Goal: Task Accomplishment & Management: Use online tool/utility

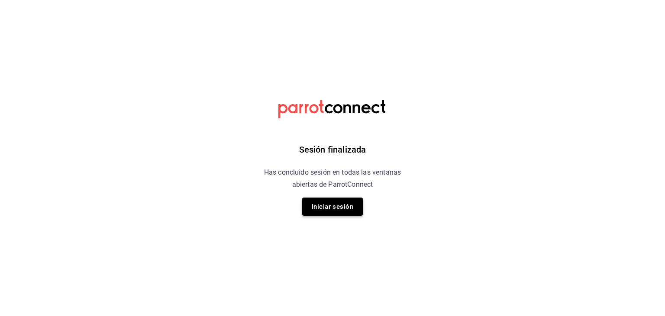
click at [338, 208] on button "Iniciar sesión" at bounding box center [332, 207] width 61 height 18
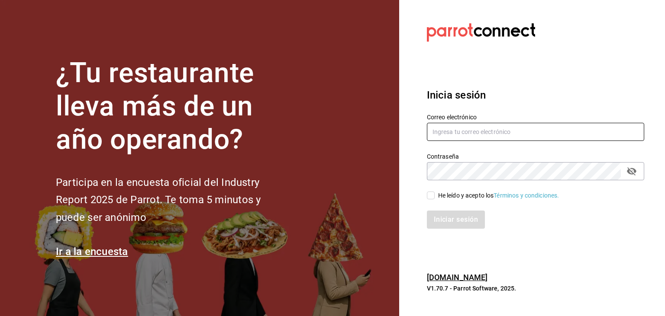
click at [482, 129] on input "text" at bounding box center [535, 132] width 217 height 18
type input "[EMAIL_ADDRESS][DOMAIN_NAME]"
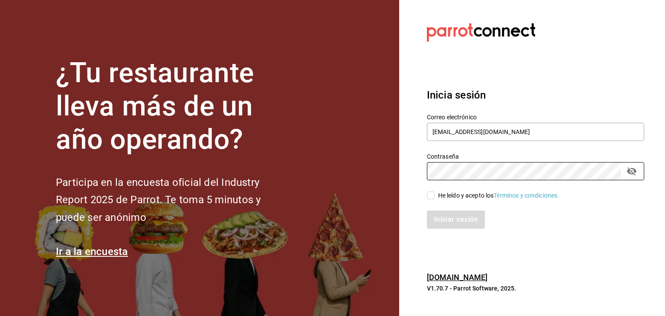
click at [433, 195] on input "He leído y acepto los Términos y condiciones." at bounding box center [431, 196] width 8 height 8
checkbox input "true"
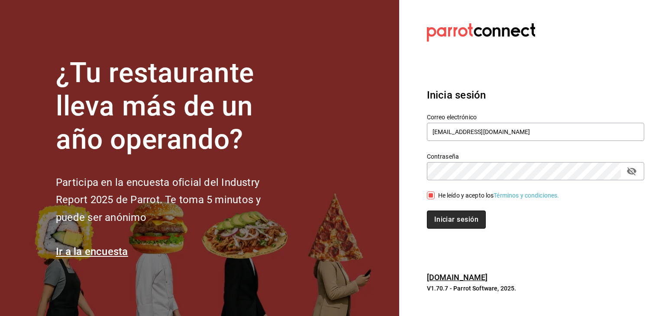
click at [458, 220] on button "Iniciar sesión" at bounding box center [456, 220] width 59 height 18
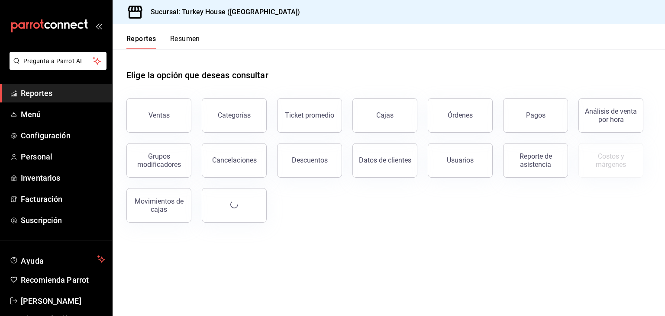
click at [358, 39] on header "Reportes Resumen" at bounding box center [389, 36] width 552 height 25
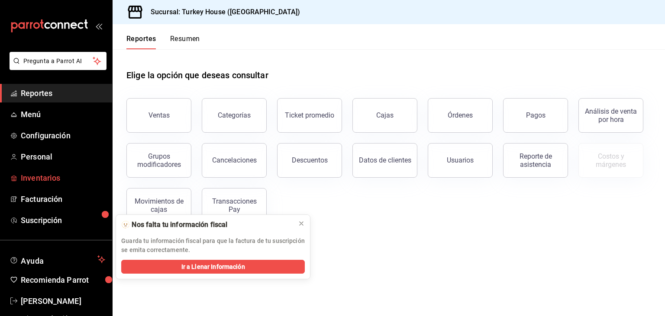
click at [34, 177] on span "Inventarios" at bounding box center [63, 178] width 84 height 12
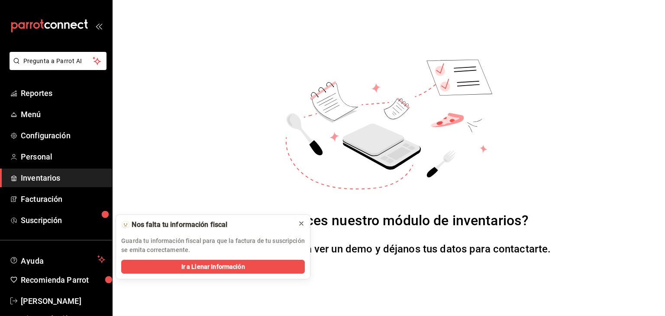
click at [304, 221] on icon at bounding box center [301, 223] width 7 height 7
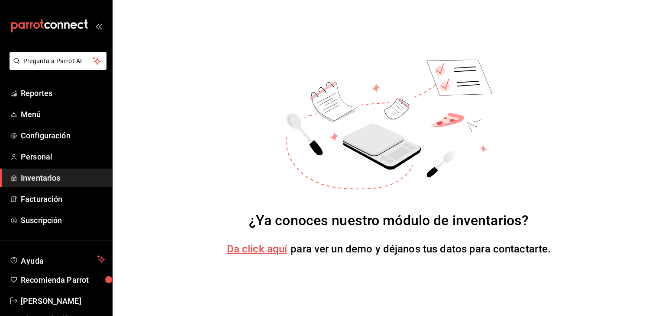
click at [264, 247] on span "Da click aquí" at bounding box center [257, 249] width 61 height 12
click at [37, 119] on span "Menú" at bounding box center [63, 115] width 84 height 12
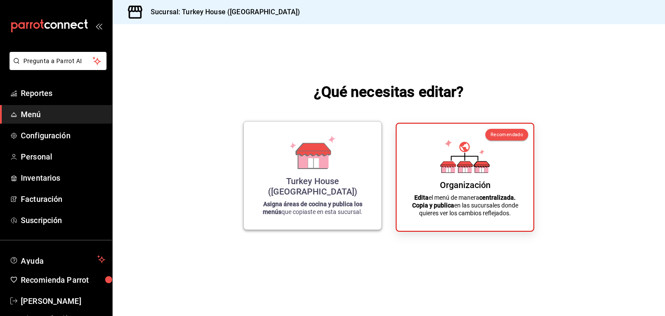
click at [316, 187] on div "Turkey House ([GEOGRAPHIC_DATA])" at bounding box center [312, 186] width 117 height 21
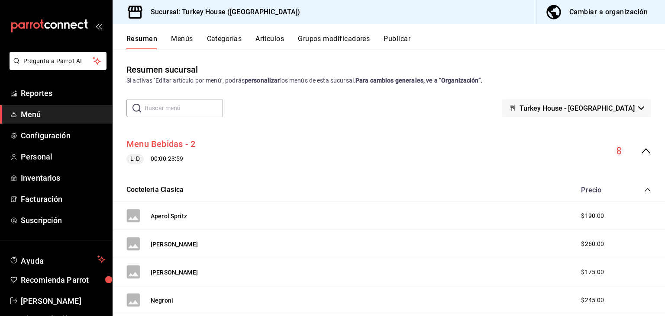
click at [152, 145] on button "Menu Bebidas - 2" at bounding box center [160, 144] width 69 height 13
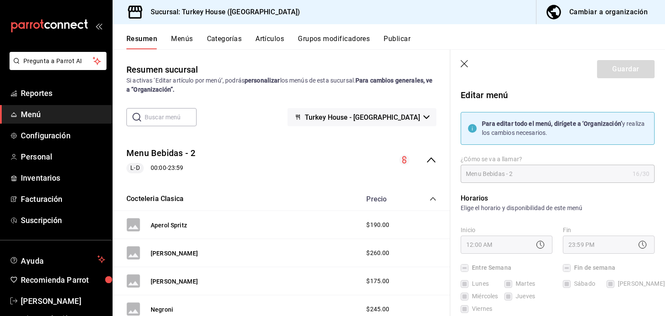
click at [461, 64] on icon "button" at bounding box center [464, 64] width 9 height 9
checkbox input "false"
type input "1758740791296"
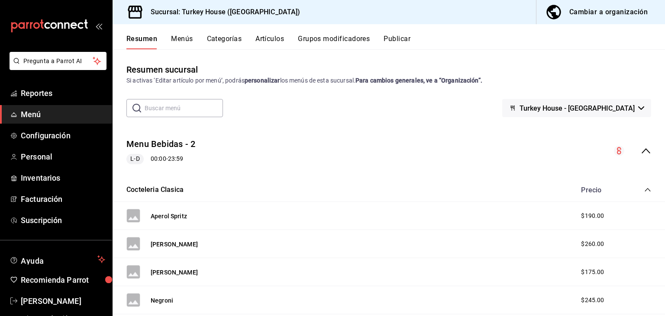
click at [648, 154] on icon "collapse-menu-row" at bounding box center [645, 151] width 10 height 10
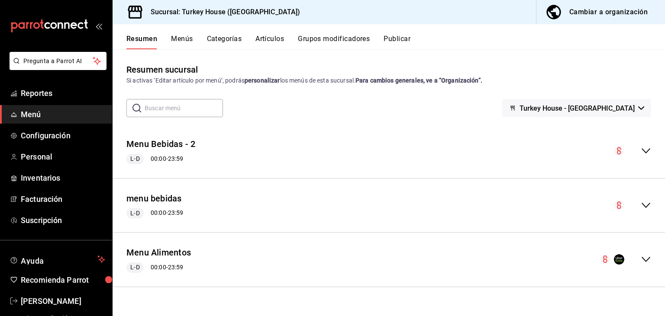
click at [645, 152] on icon "collapse-menu-row" at bounding box center [645, 151] width 10 height 10
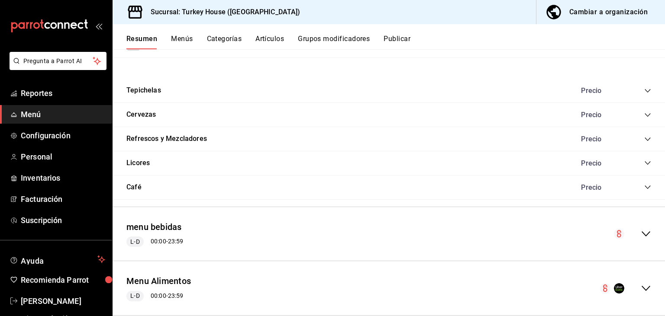
scroll to position [402, 0]
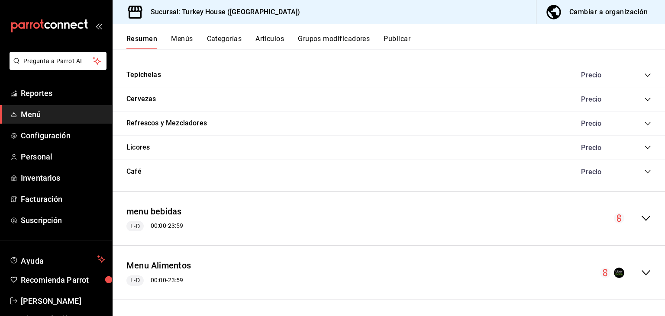
click at [402, 243] on div "menu bebidas [PERSON_NAME] 00:00 - 23:59" at bounding box center [389, 219] width 552 height 55
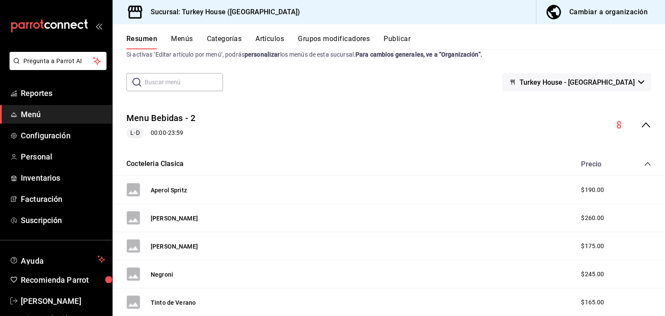
scroll to position [0, 0]
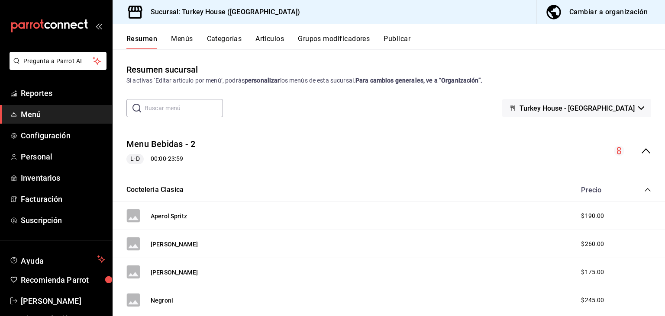
click at [645, 153] on icon "collapse-menu-row" at bounding box center [645, 151] width 10 height 10
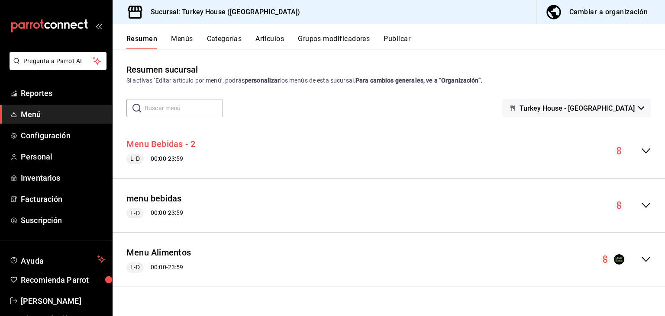
click at [169, 147] on button "Menu Bebidas - 2" at bounding box center [160, 144] width 69 height 13
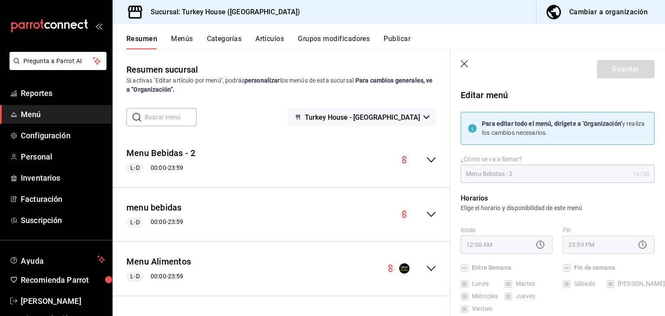
click at [465, 63] on icon "button" at bounding box center [464, 64] width 9 height 9
checkbox input "false"
type input "1758740844567"
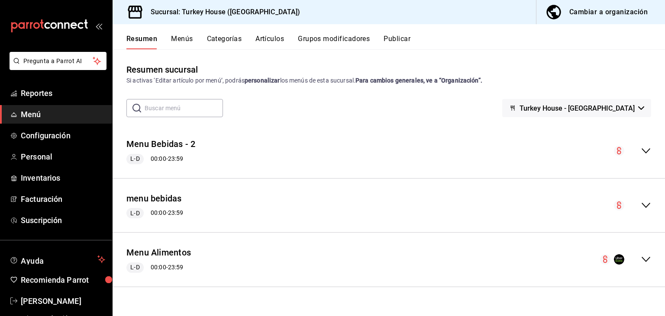
click at [179, 36] on button "Menús" at bounding box center [182, 42] width 22 height 15
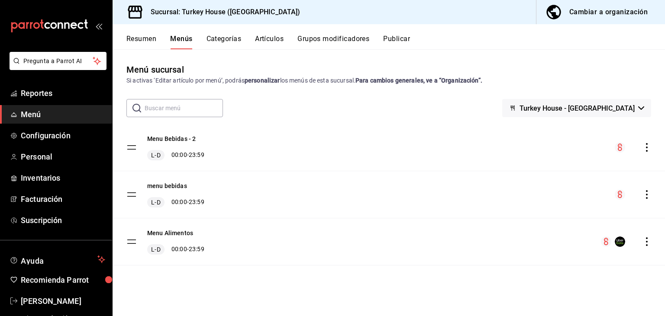
click at [649, 147] on icon "actions" at bounding box center [646, 147] width 9 height 9
click at [560, 271] on div at bounding box center [332, 158] width 665 height 316
click at [646, 197] on icon "actions" at bounding box center [646, 194] width 9 height 9
click at [560, 293] on div at bounding box center [332, 158] width 665 height 316
click at [646, 243] on icon "actions" at bounding box center [646, 242] width 9 height 9
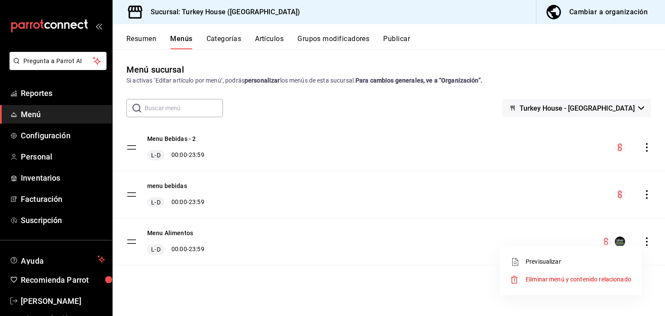
click at [383, 248] on div at bounding box center [332, 158] width 665 height 316
click at [174, 141] on button "Menu Bebidas - 2" at bounding box center [171, 139] width 48 height 9
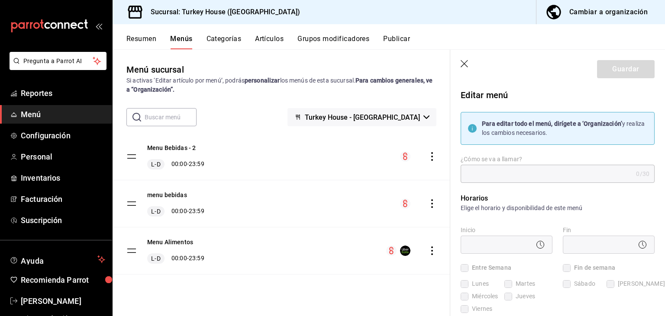
type input "Menu Bebidas - 2"
checkbox input "true"
type input "1757118679675"
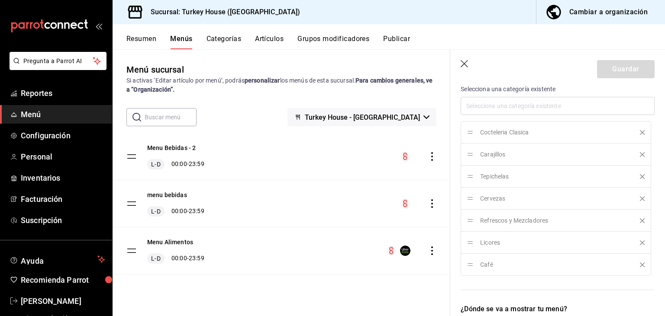
scroll to position [296, 0]
click at [601, 6] on button "Cambiar a organización" at bounding box center [597, 12] width 122 height 24
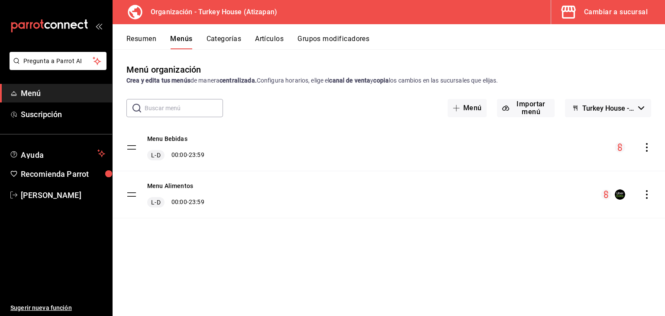
click at [646, 147] on icon "actions" at bounding box center [646, 147] width 9 height 9
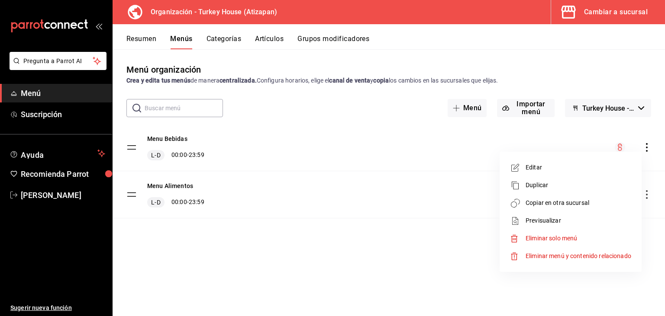
click at [344, 281] on div at bounding box center [332, 158] width 665 height 316
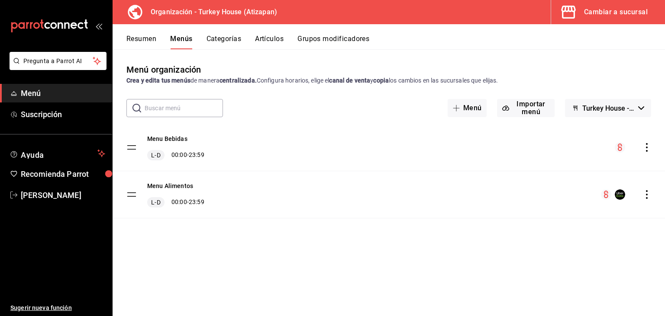
click at [146, 42] on button "Resumen" at bounding box center [141, 42] width 30 height 15
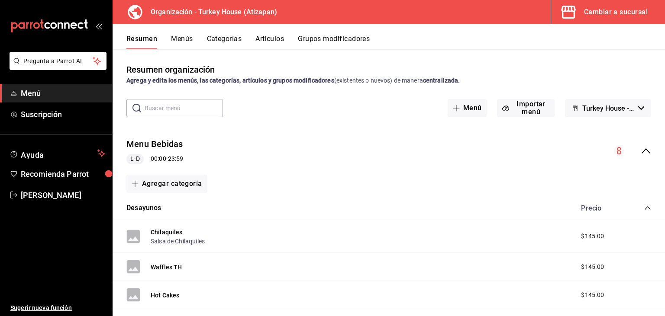
click at [621, 16] on div "Cambiar a sucursal" at bounding box center [616, 12] width 64 height 12
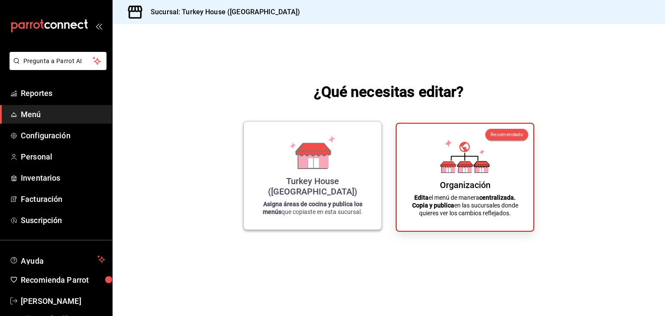
click at [331, 192] on div "Turkey House ([GEOGRAPHIC_DATA])" at bounding box center [312, 186] width 117 height 21
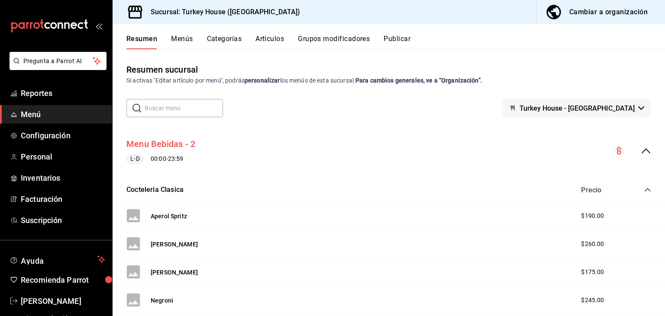
click at [177, 146] on button "Menu Bebidas - 2" at bounding box center [160, 144] width 69 height 13
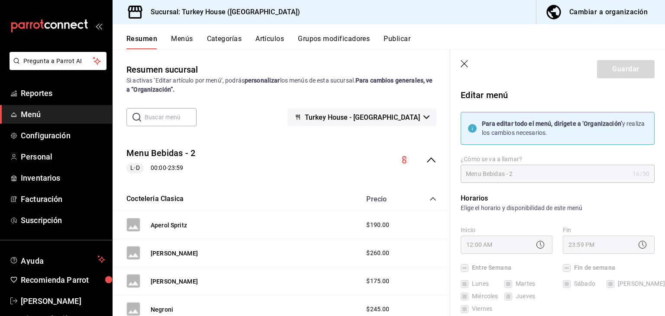
click at [181, 35] on button "Menús" at bounding box center [182, 42] width 22 height 15
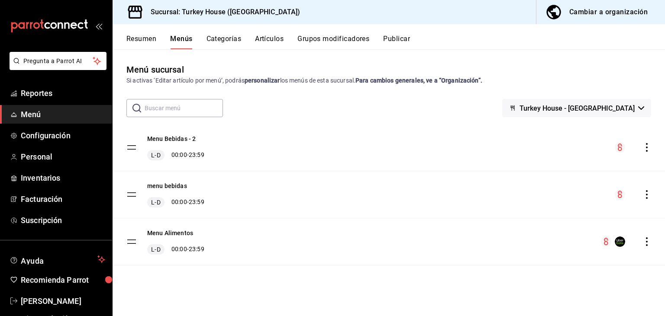
click at [646, 146] on icon "actions" at bounding box center [646, 147] width 9 height 9
click at [577, 184] on span "Eliminar menú y contenido relacionado" at bounding box center [578, 185] width 106 height 7
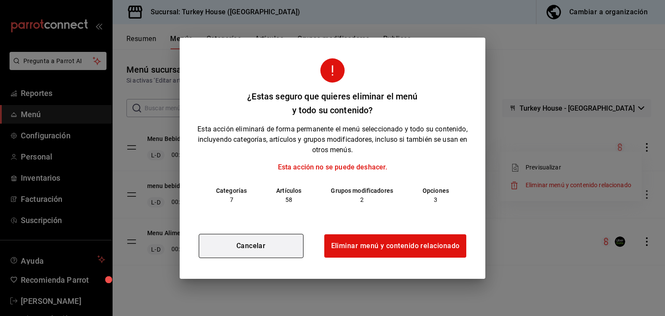
click at [263, 247] on button "Cancelar" at bounding box center [251, 246] width 105 height 24
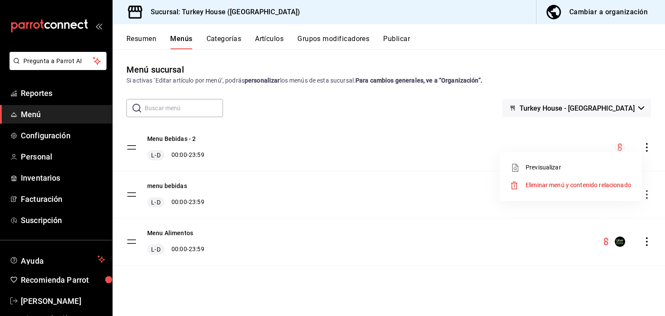
click at [549, 162] on li "Previsualizar" at bounding box center [570, 168] width 135 height 18
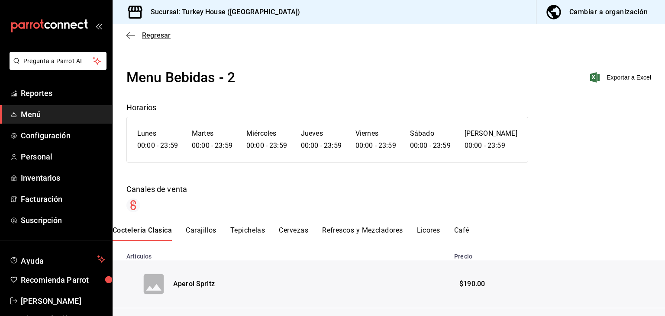
click at [131, 34] on icon "button" at bounding box center [130, 36] width 9 height 8
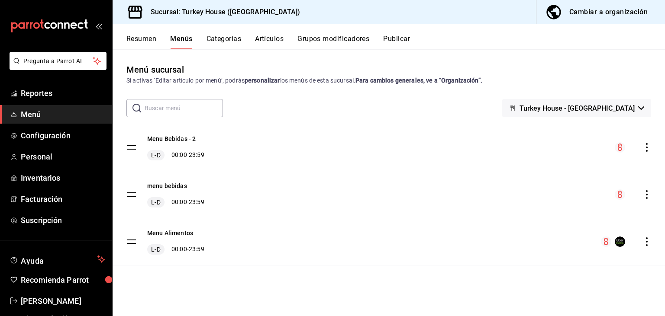
click at [647, 242] on icon "actions" at bounding box center [647, 242] width 2 height 9
click at [600, 15] on div at bounding box center [332, 158] width 665 height 316
click at [608, 12] on div "Cambiar a organización" at bounding box center [608, 12] width 78 height 12
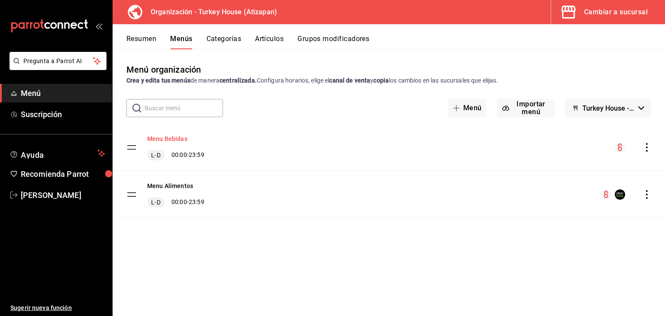
click at [177, 139] on button "Menu Bebidas" at bounding box center [167, 139] width 40 height 9
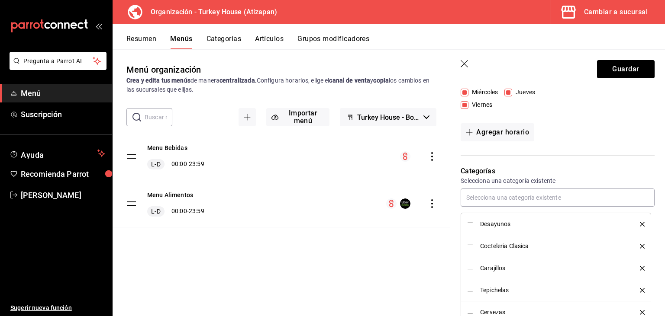
scroll to position [158, 0]
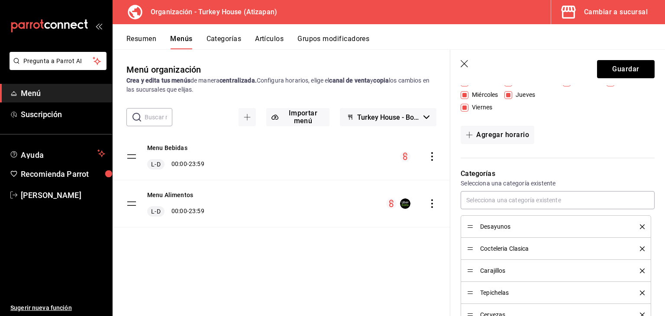
click at [224, 40] on button "Categorías" at bounding box center [223, 42] width 35 height 15
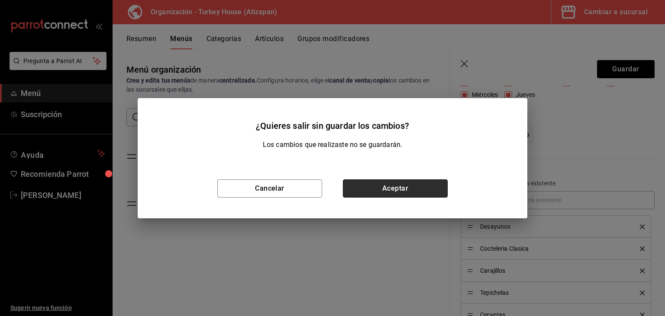
click at [357, 187] on button "Aceptar" at bounding box center [395, 189] width 105 height 18
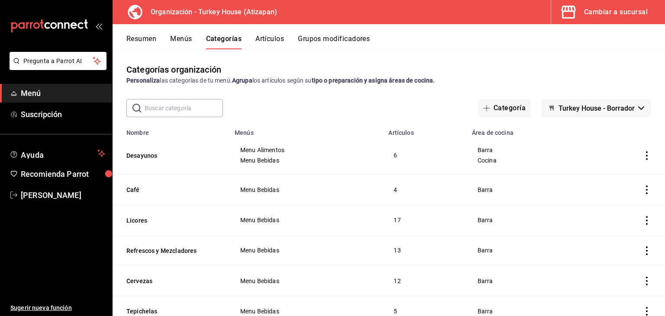
click at [273, 41] on button "Artículos" at bounding box center [269, 42] width 29 height 15
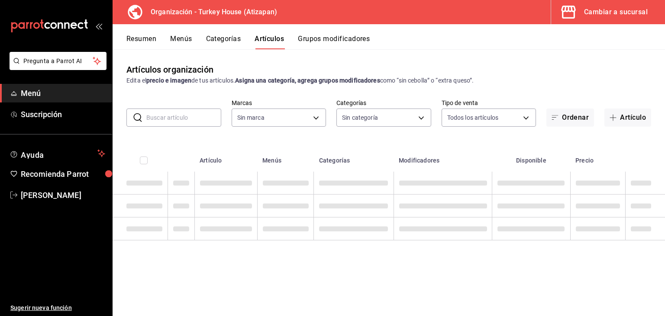
type input "8108edbe-a656-4630-811a-415a5d2e4954"
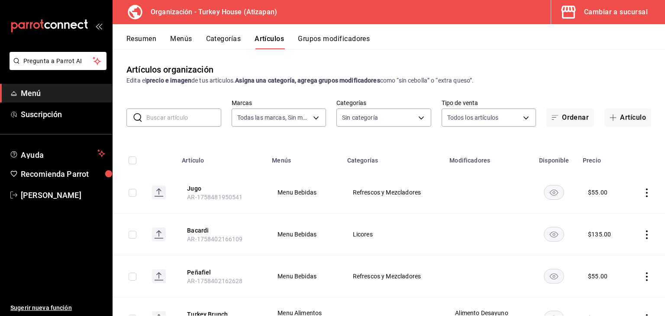
type input "9319bdb7-1f50-4704-a4c1-8c9f7e05364a,c5ac40cd-5fc5-4b60-8a6f-9609faecb531,75a59…"
click at [148, 40] on button "Resumen" at bounding box center [141, 42] width 30 height 15
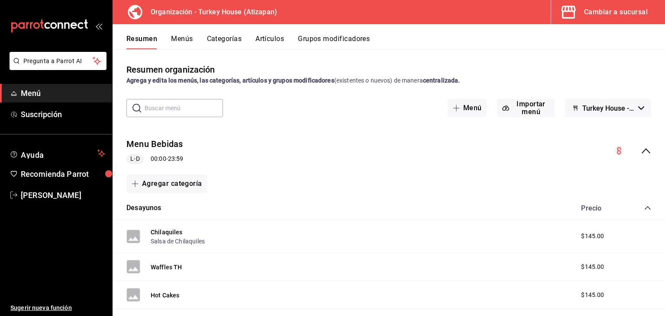
click at [628, 12] on div "Cambiar a sucursal" at bounding box center [616, 12] width 64 height 12
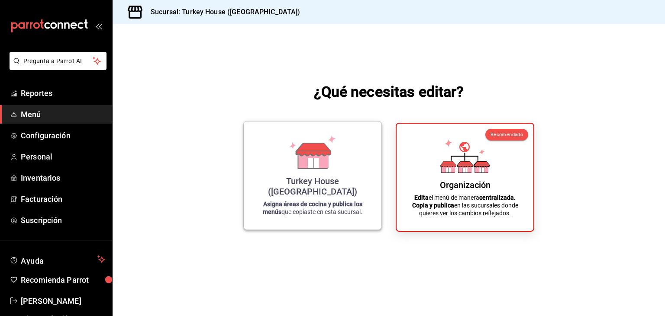
click at [306, 168] on icon at bounding box center [313, 159] width 30 height 19
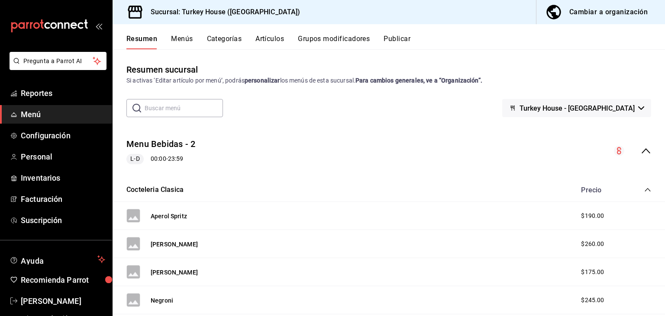
click at [226, 37] on button "Categorías" at bounding box center [224, 42] width 35 height 15
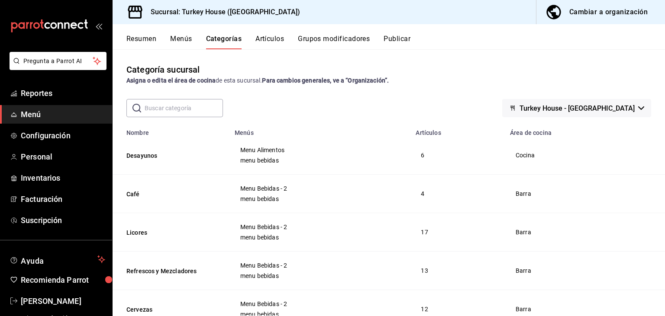
click at [265, 41] on button "Artículos" at bounding box center [269, 42] width 29 height 15
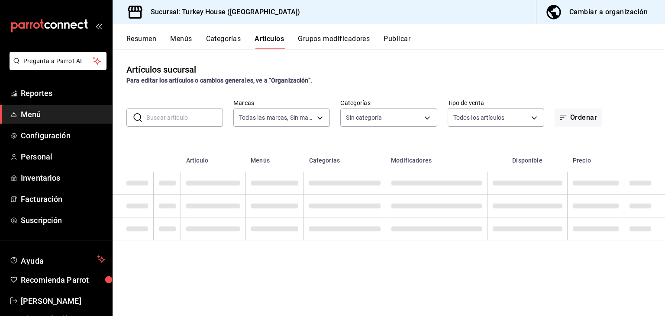
type input "4cd2900b-abb1-44d6-afd9-a2477c4f6176"
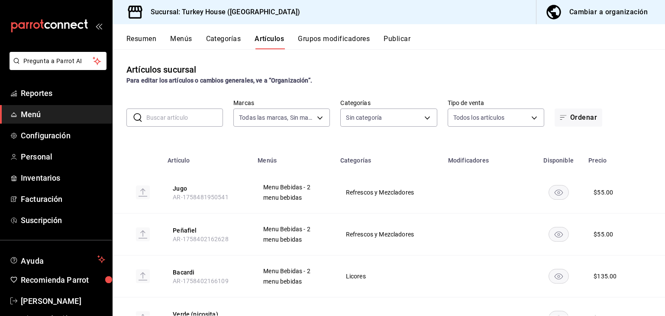
type input "524894ba-1331-43e5-a5a5-51dd445fc06b,dc6c43a9-babc-4e1d-a029-893028fd2a93,a48a9…"
click at [226, 38] on button "Categorías" at bounding box center [223, 42] width 35 height 15
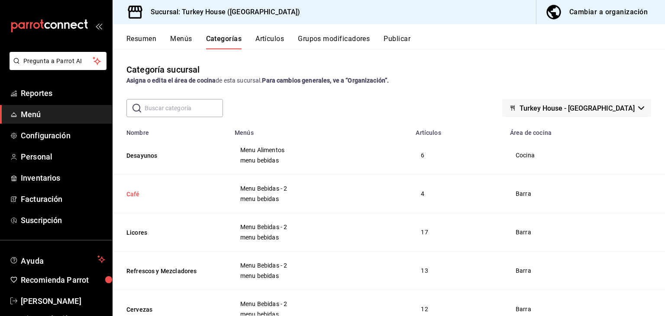
click at [138, 196] on button "Café" at bounding box center [169, 194] width 87 height 9
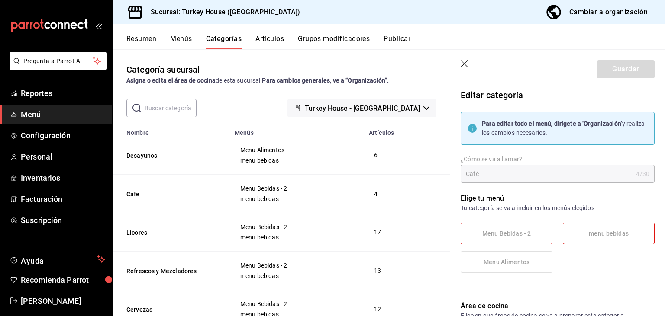
click at [515, 262] on span "Menu Alimentos" at bounding box center [506, 262] width 46 height 7
click at [529, 243] on label "Menu Bebidas - 2" at bounding box center [506, 233] width 91 height 21
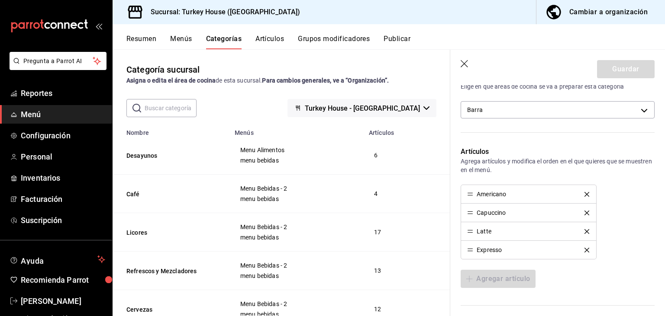
scroll to position [230, 0]
click at [465, 66] on icon "button" at bounding box center [464, 64] width 9 height 9
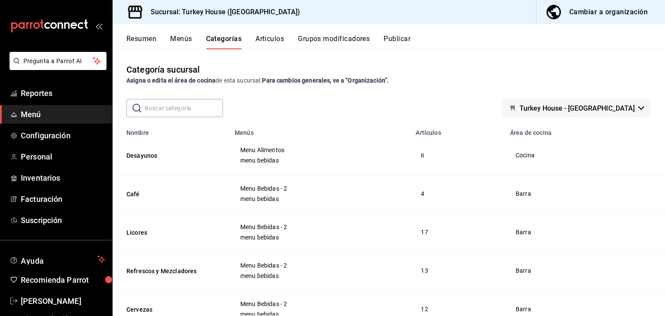
click at [184, 43] on button "Menús" at bounding box center [181, 42] width 22 height 15
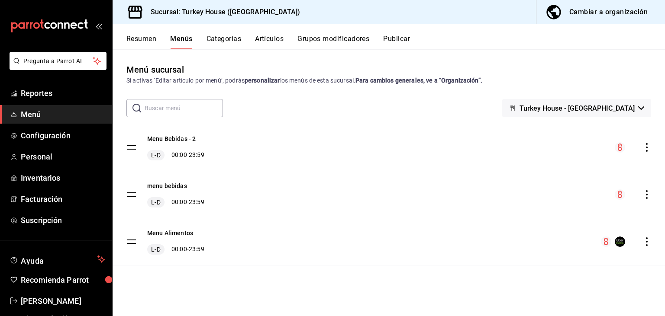
click at [646, 145] on icon "actions" at bounding box center [646, 147] width 9 height 9
click at [646, 145] on div at bounding box center [332, 158] width 665 height 316
click at [174, 139] on button "Menu Bebidas - 2" at bounding box center [171, 139] width 48 height 9
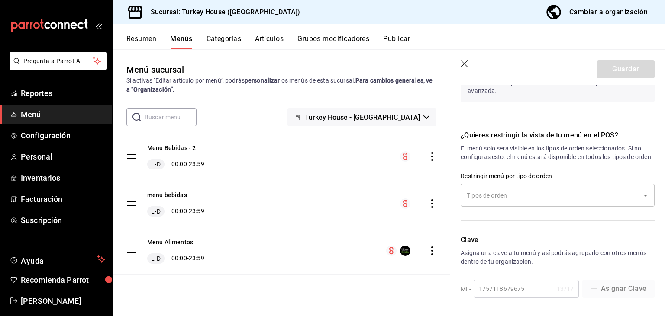
scroll to position [746, 0]
click at [42, 158] on span "Personal" at bounding box center [63, 157] width 84 height 12
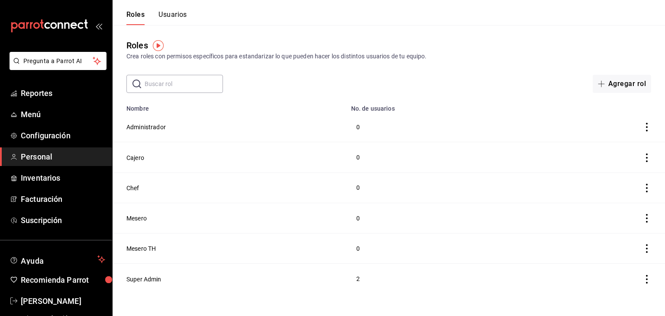
click at [176, 15] on button "Usuarios" at bounding box center [172, 17] width 29 height 15
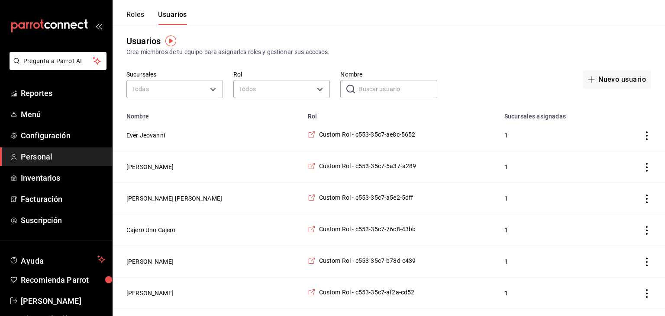
scroll to position [3, 0]
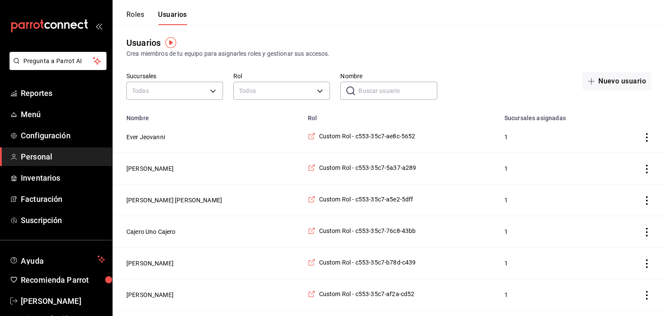
click at [138, 13] on button "Roles" at bounding box center [135, 17] width 18 height 15
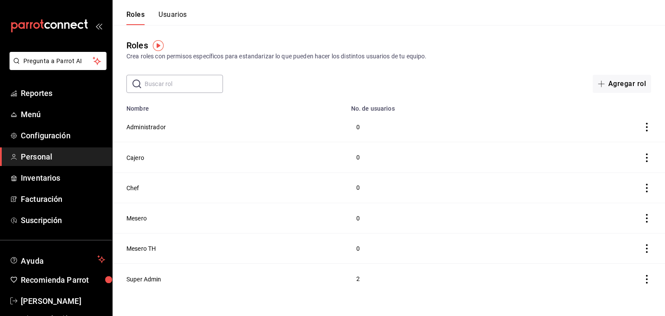
click at [172, 14] on button "Usuarios" at bounding box center [172, 17] width 29 height 15
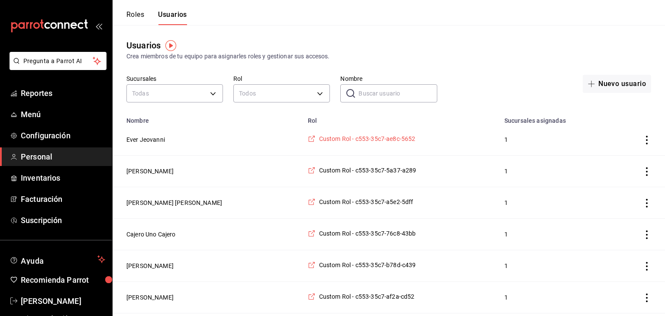
click at [319, 140] on span "Custom Rol - c553-35c7-ae8c-5652" at bounding box center [367, 139] width 96 height 9
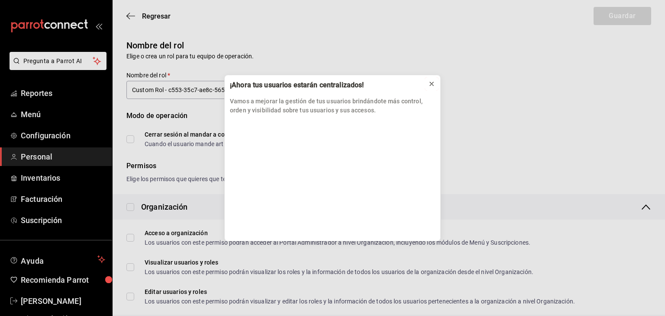
click at [430, 84] on icon at bounding box center [431, 83] width 7 height 7
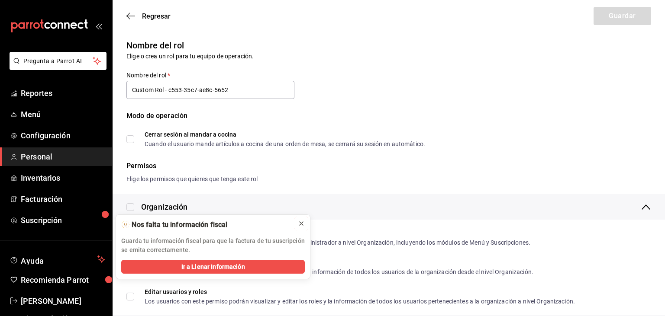
click at [302, 223] on icon at bounding box center [301, 223] width 7 height 7
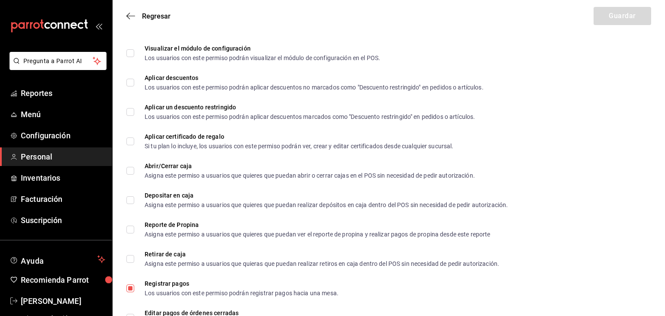
scroll to position [862, 0]
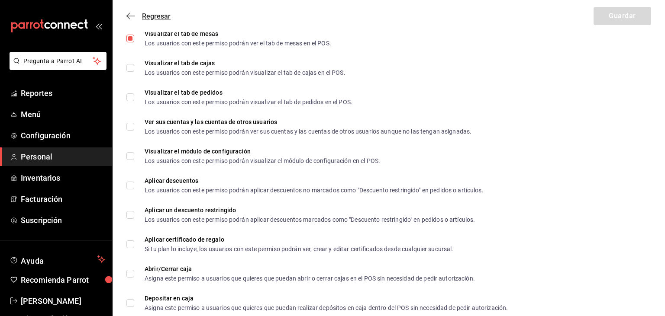
click at [128, 18] on icon "button" at bounding box center [130, 16] width 9 height 8
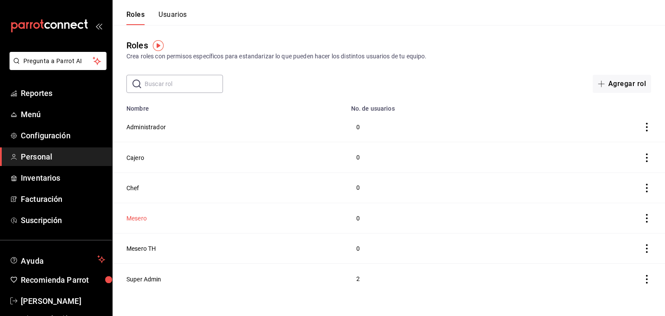
click at [138, 219] on button "Mesero" at bounding box center [136, 218] width 20 height 9
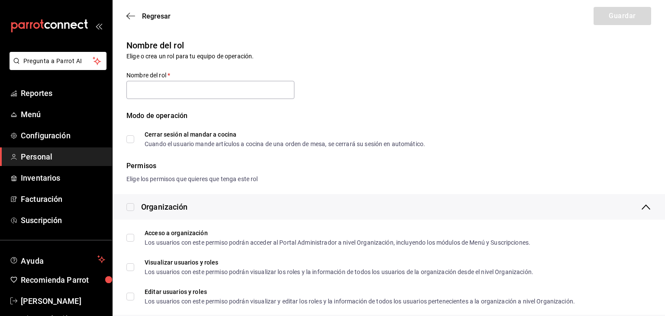
type input "Mesero"
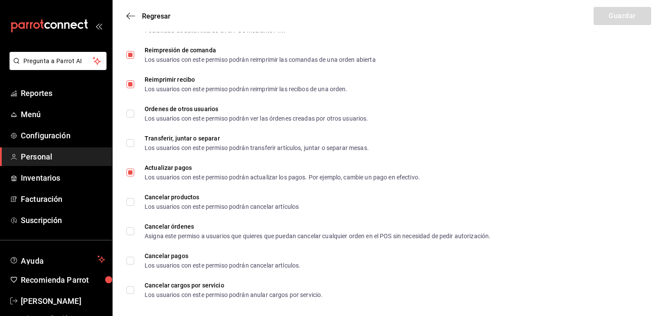
scroll to position [1499, 0]
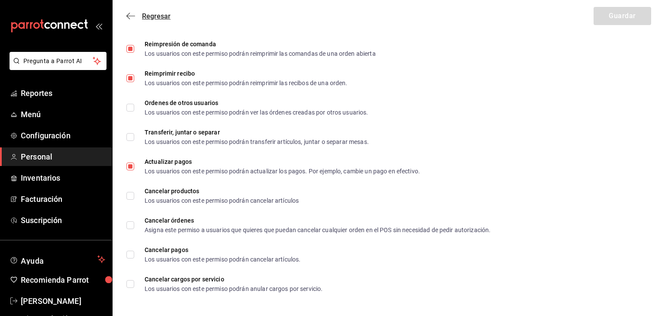
click at [132, 13] on icon "button" at bounding box center [130, 16] width 9 height 8
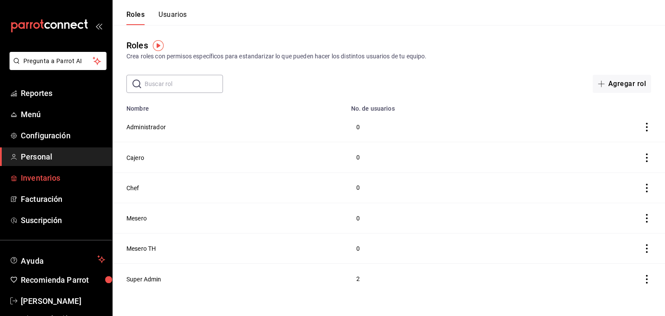
click at [60, 177] on span "Inventarios" at bounding box center [63, 178] width 84 height 12
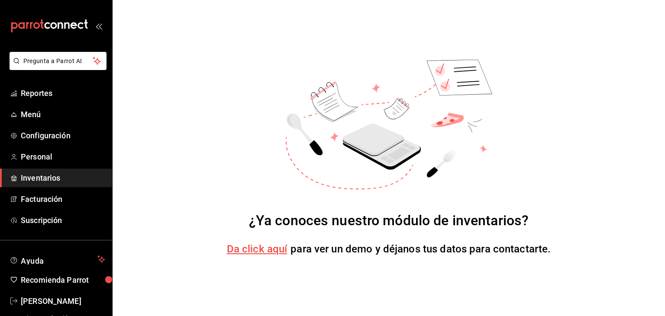
click at [279, 250] on span "Da click aquí" at bounding box center [257, 249] width 61 height 12
click at [44, 138] on span "Configuración" at bounding box center [63, 136] width 84 height 12
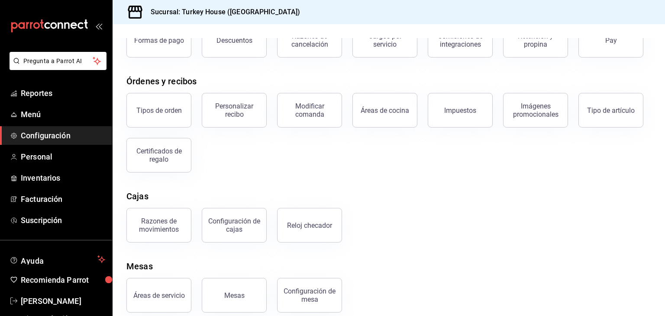
scroll to position [69, 0]
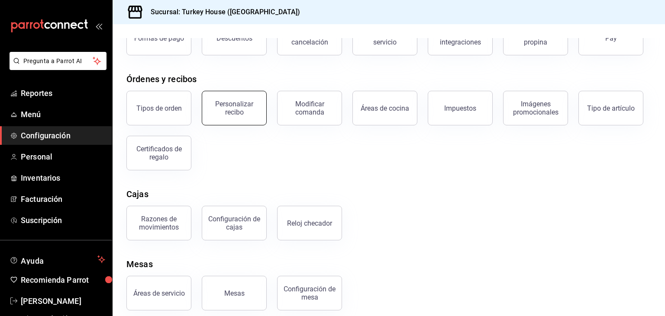
click at [245, 104] on div "Personalizar recibo" at bounding box center [234, 108] width 54 height 16
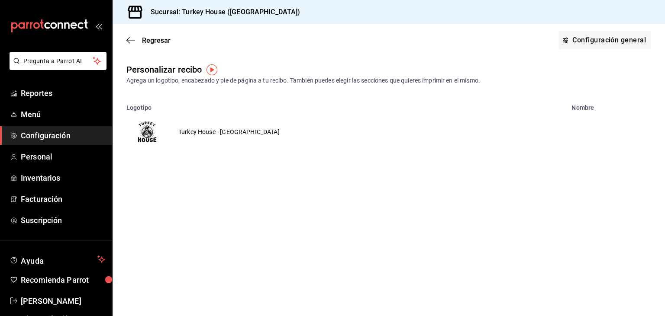
click at [196, 137] on td "Turkey House - [GEOGRAPHIC_DATA]" at bounding box center [229, 132] width 122 height 42
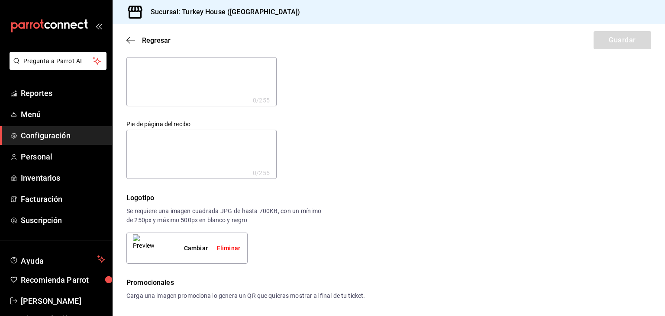
scroll to position [16, 0]
click at [133, 39] on icon "button" at bounding box center [130, 40] width 9 height 8
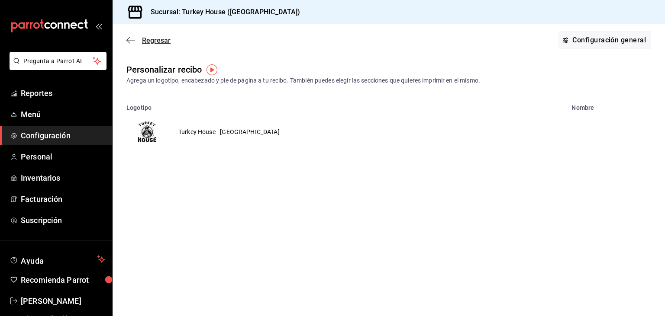
click at [130, 39] on icon "button" at bounding box center [130, 40] width 9 height 8
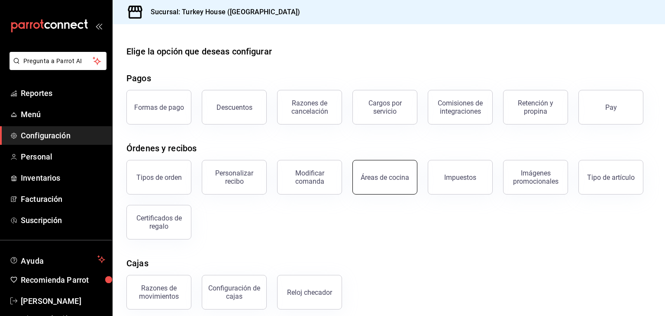
click at [398, 174] on button "Áreas de cocina" at bounding box center [384, 177] width 65 height 35
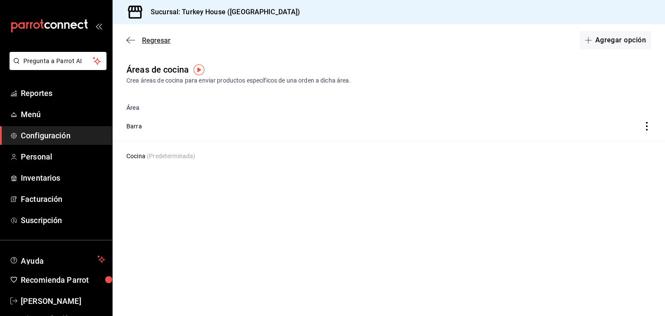
click at [129, 40] on icon "button" at bounding box center [130, 40] width 9 height 8
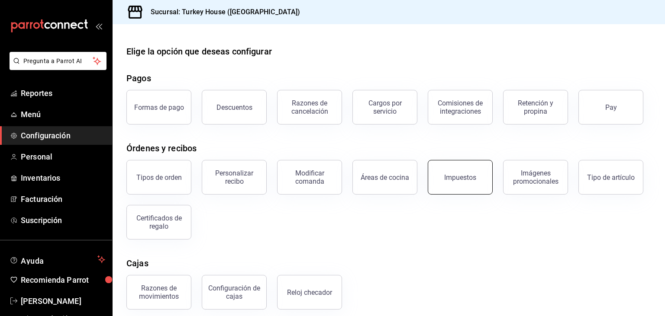
click at [486, 183] on button "Impuestos" at bounding box center [460, 177] width 65 height 35
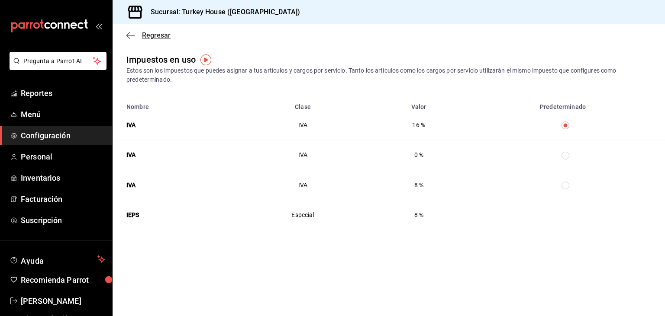
click at [131, 35] on icon "button" at bounding box center [130, 36] width 9 height 8
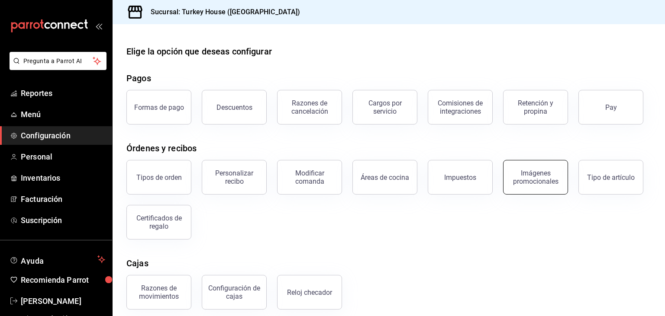
click at [536, 177] on div "Imágenes promocionales" at bounding box center [535, 177] width 54 height 16
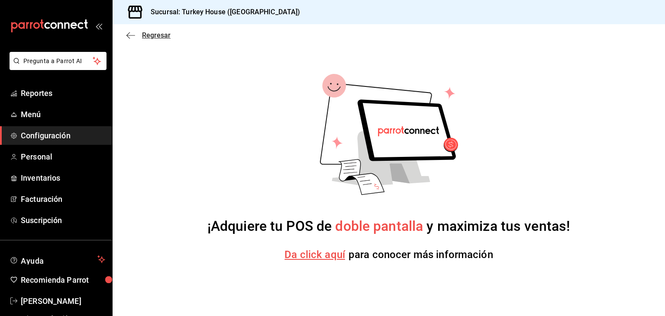
click at [128, 35] on icon "button" at bounding box center [130, 36] width 9 height 8
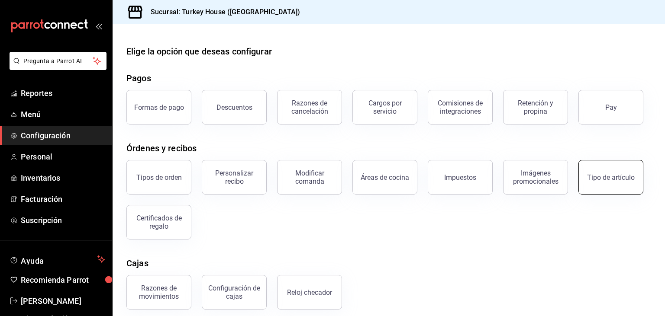
click at [608, 177] on div "Tipo de artículo" at bounding box center [611, 178] width 48 height 8
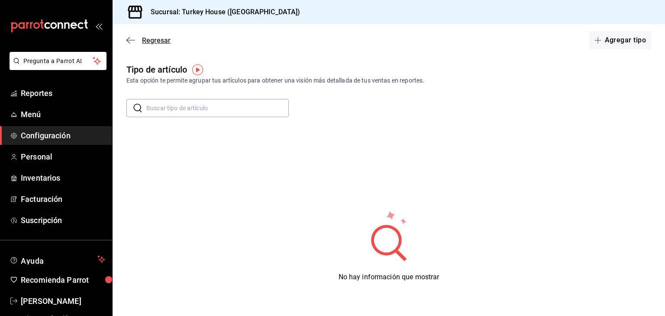
click at [130, 40] on icon "button" at bounding box center [130, 40] width 9 height 0
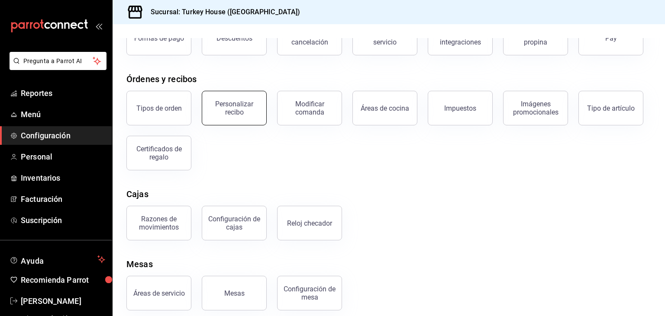
scroll to position [77, 0]
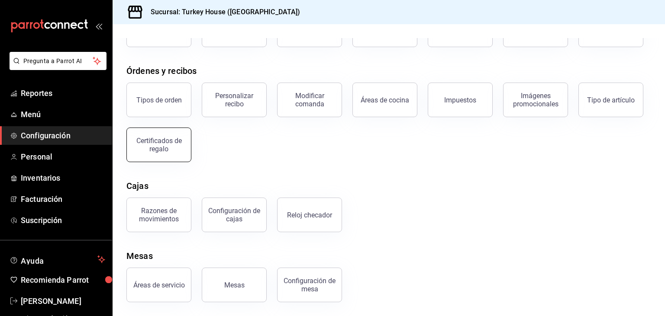
click at [162, 149] on div "Certificados de regalo" at bounding box center [159, 145] width 54 height 16
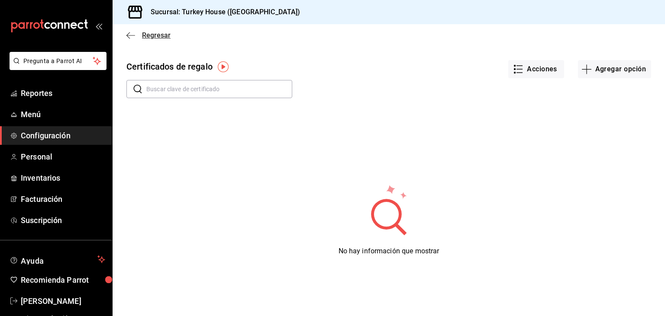
click at [127, 35] on icon "button" at bounding box center [130, 35] width 9 height 0
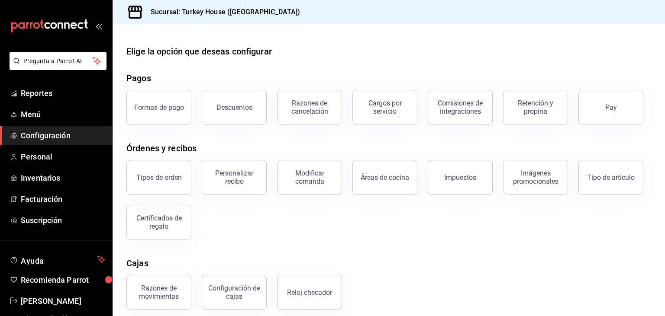
scroll to position [77, 0]
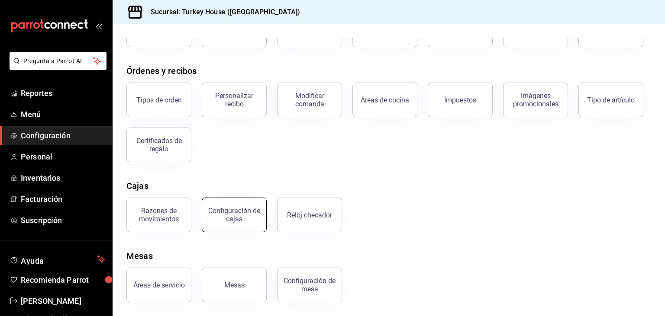
click at [232, 215] on div "Configuración de cajas" at bounding box center [234, 215] width 54 height 16
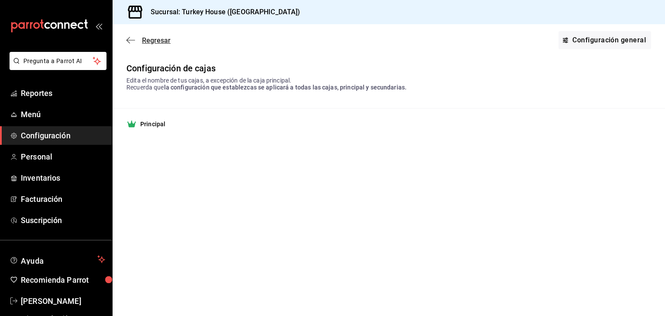
click at [148, 43] on span "Regresar" at bounding box center [156, 40] width 29 height 8
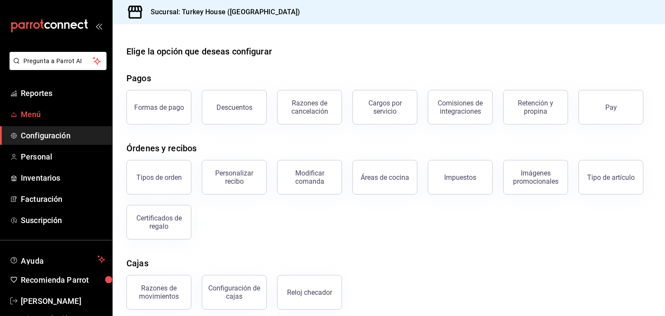
click at [33, 111] on span "Menú" at bounding box center [63, 115] width 84 height 12
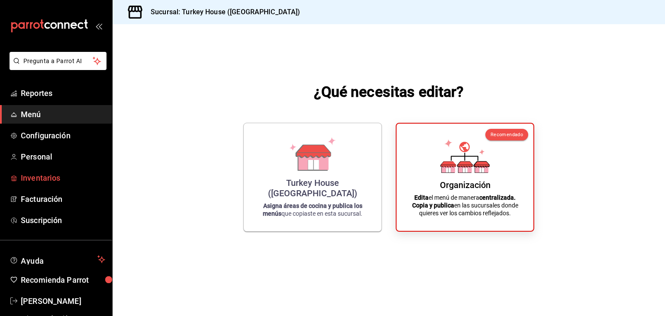
click at [41, 178] on span "Inventarios" at bounding box center [63, 178] width 84 height 12
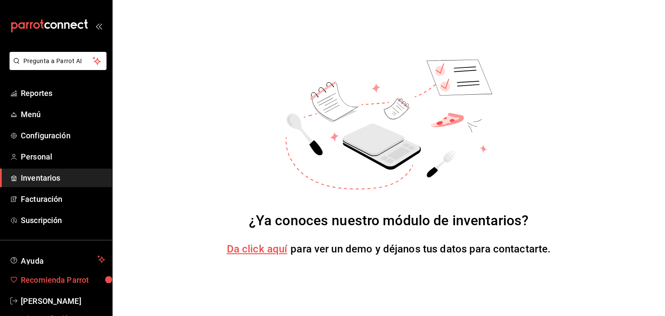
scroll to position [10, 0]
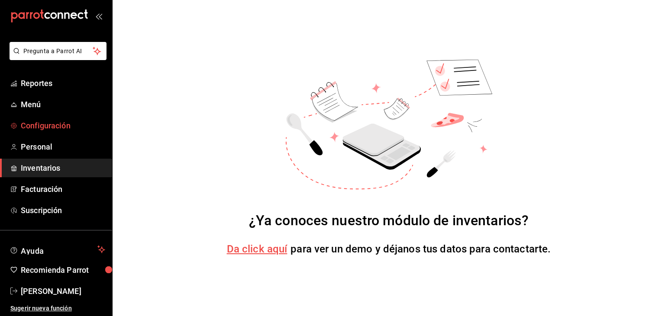
click at [48, 123] on span "Configuración" at bounding box center [63, 126] width 84 height 12
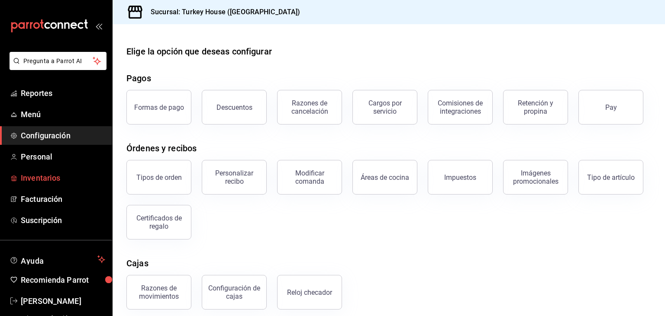
click at [41, 180] on span "Inventarios" at bounding box center [63, 178] width 84 height 12
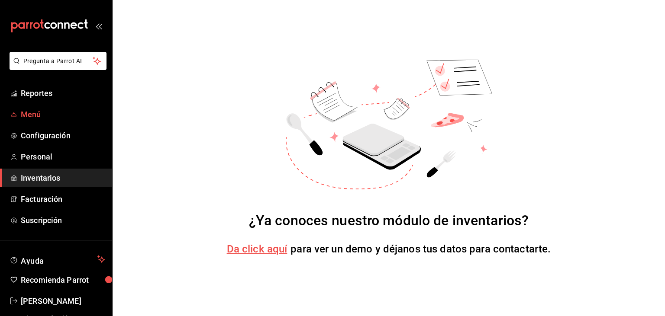
click at [38, 113] on span "Menú" at bounding box center [63, 115] width 84 height 12
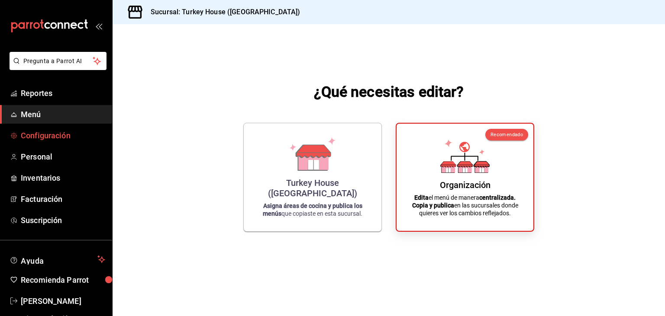
click at [43, 134] on span "Configuración" at bounding box center [63, 136] width 84 height 12
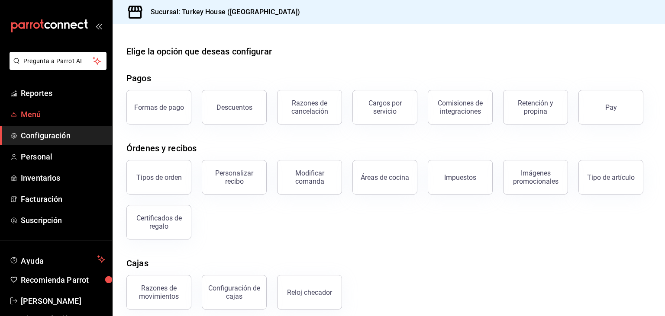
click at [52, 115] on span "Menú" at bounding box center [63, 115] width 84 height 12
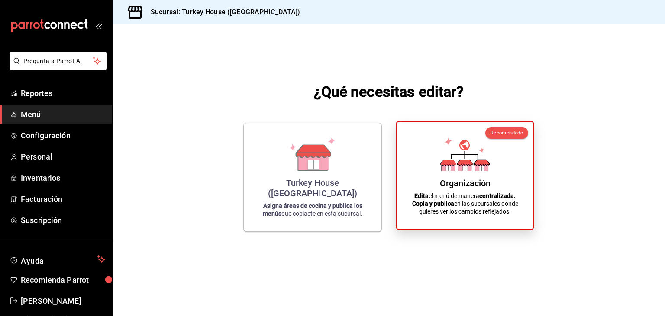
click at [435, 183] on div "Organización Edita el menú de manera centralizada. Copia y publica en las sucur…" at bounding box center [465, 175] width 116 height 93
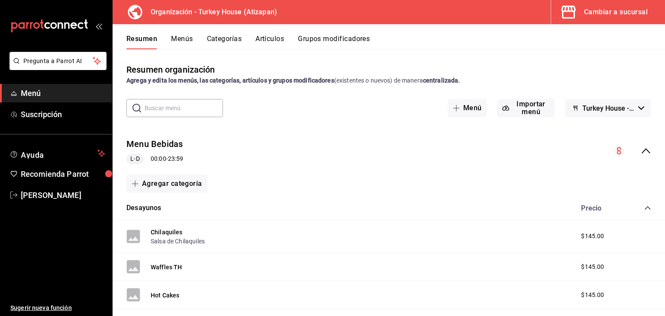
click at [644, 113] on button "Turkey House - Borrador" at bounding box center [608, 108] width 86 height 18
click at [397, 108] on div at bounding box center [332, 158] width 665 height 316
click at [643, 152] on icon "collapse-menu-row" at bounding box center [645, 150] width 9 height 5
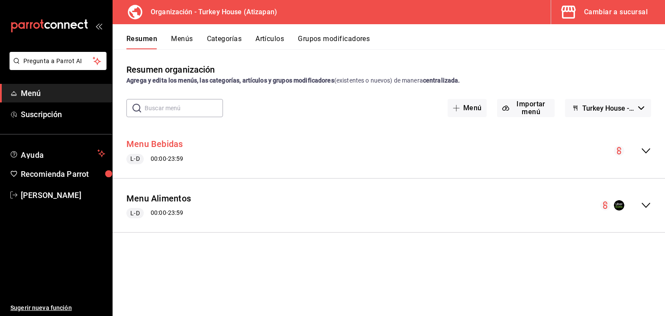
click at [151, 143] on button "Menu Bebidas" at bounding box center [154, 144] width 57 height 13
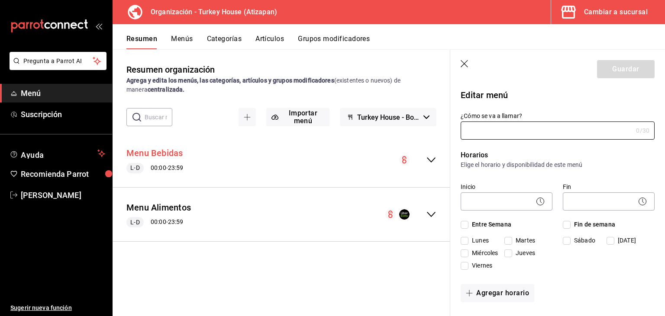
type input "Menu Bebidas"
checkbox input "true"
type input "1757118679675"
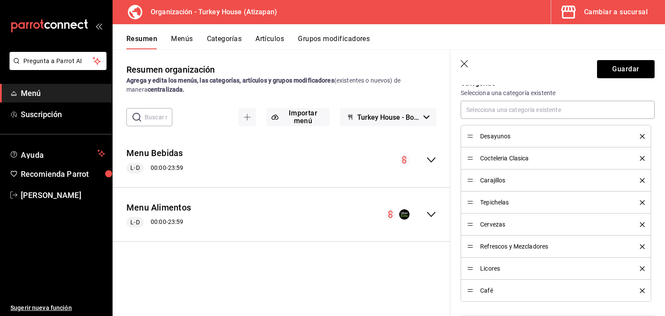
scroll to position [250, 0]
click at [185, 39] on button "Menús" at bounding box center [182, 42] width 22 height 15
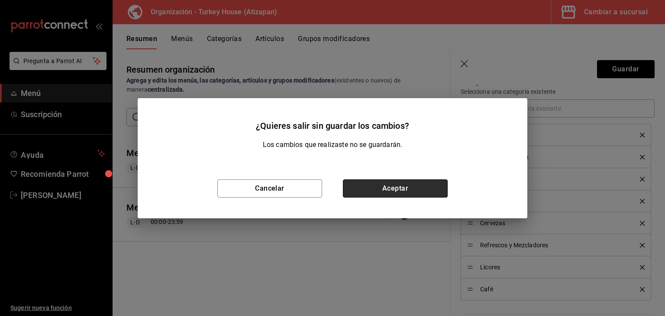
click at [373, 186] on button "Aceptar" at bounding box center [395, 189] width 105 height 18
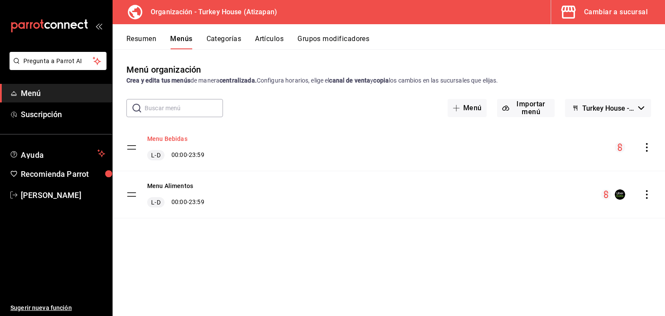
click at [183, 139] on button "Menu Bebidas" at bounding box center [167, 139] width 40 height 9
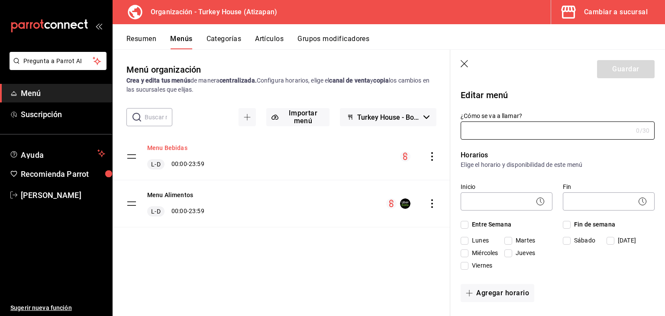
type input "Menu Bebidas"
checkbox input "true"
type input "1757118679675"
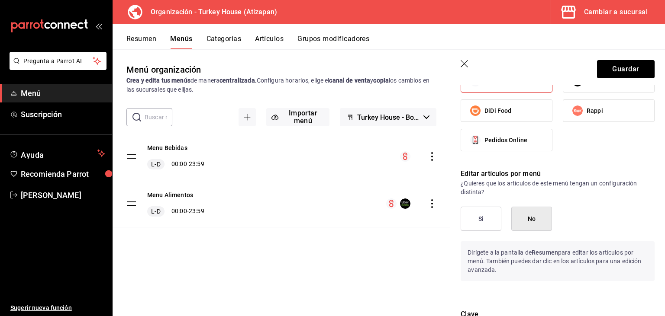
scroll to position [611, 0]
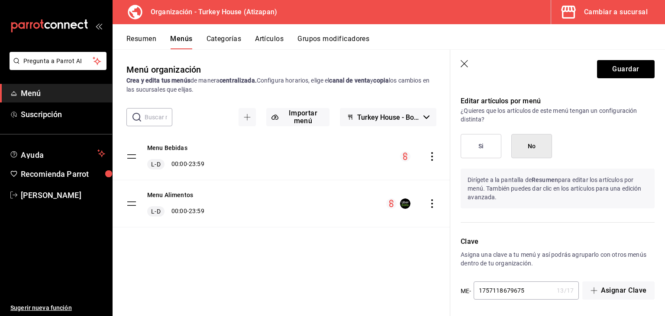
click at [465, 61] on icon "button" at bounding box center [464, 64] width 9 height 9
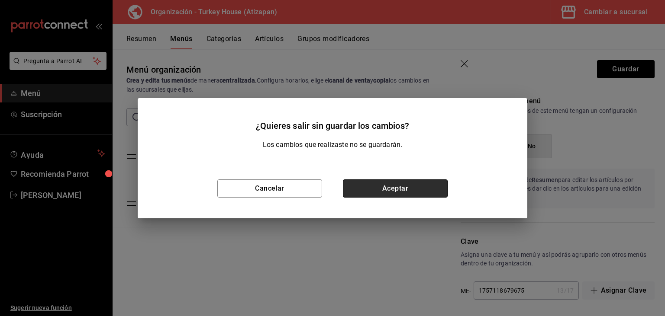
click at [386, 184] on button "Aceptar" at bounding box center [395, 189] width 105 height 18
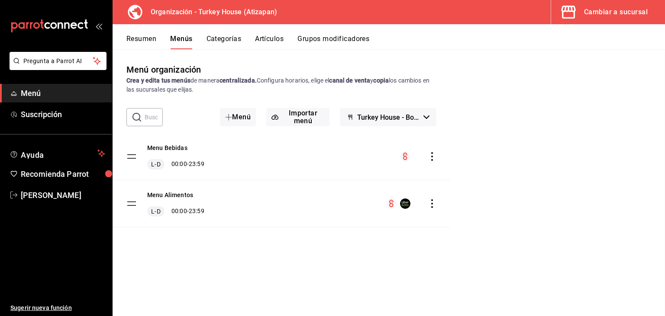
checkbox input "false"
type input "1758741959850"
checkbox input "false"
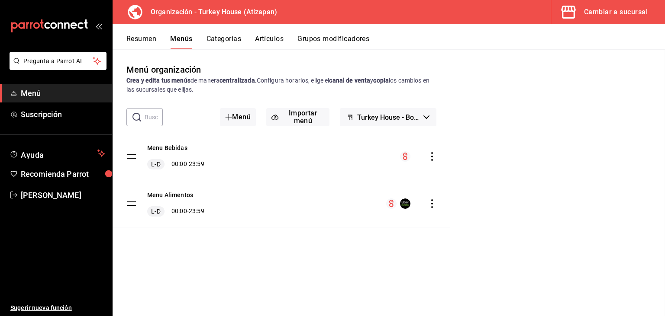
checkbox input "false"
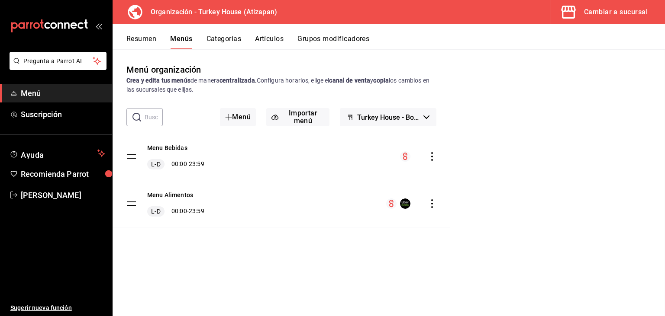
checkbox input "false"
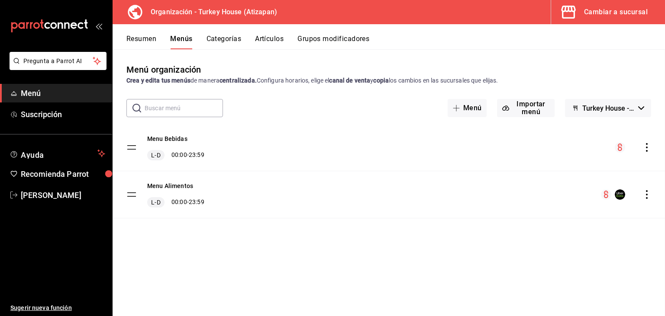
scroll to position [385, 0]
click at [637, 109] on button "Turkey House - Borrador" at bounding box center [608, 108] width 86 height 18
click at [500, 140] on div at bounding box center [332, 158] width 665 height 316
click at [229, 39] on button "Categorías" at bounding box center [223, 42] width 35 height 15
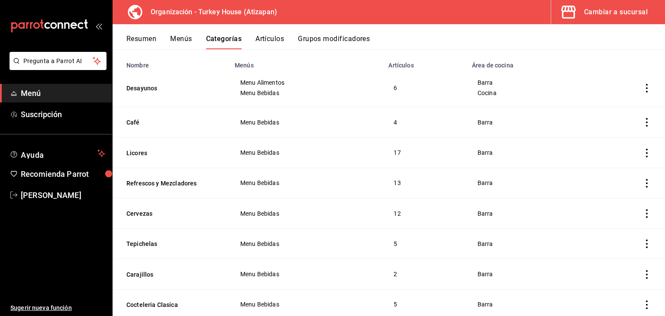
scroll to position [42, 0]
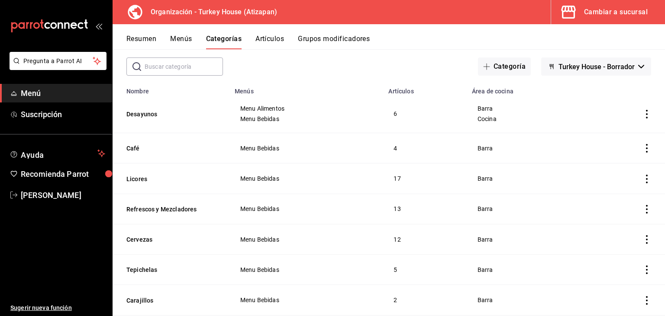
click at [271, 41] on button "Artículos" at bounding box center [269, 42] width 29 height 15
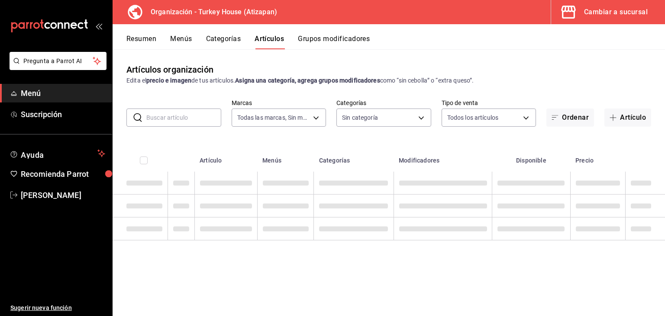
type input "8108edbe-a656-4630-811a-415a5d2e4954"
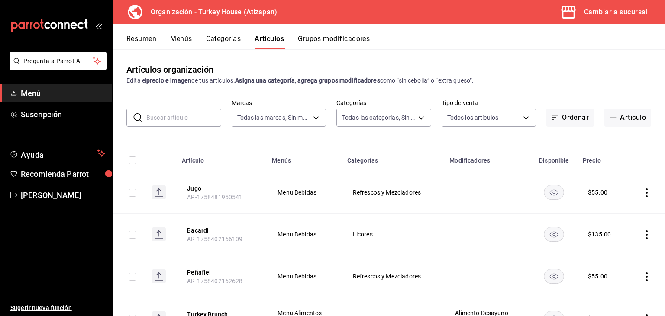
type input "9319bdb7-1f50-4704-a4c1-8c9f7e05364a,c5ac40cd-5fc5-4b60-8a6f-9609faecb531,75a59…"
click at [327, 37] on button "Grupos modificadores" at bounding box center [334, 42] width 72 height 15
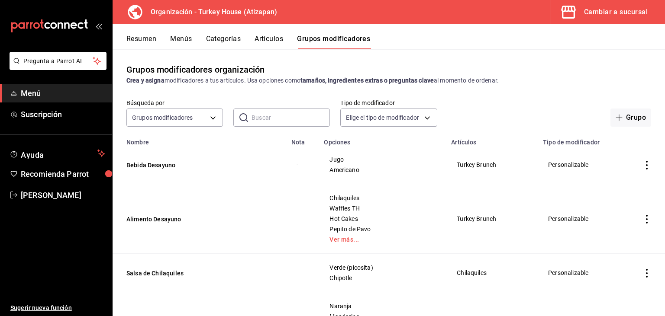
click at [269, 39] on button "Artículos" at bounding box center [268, 42] width 29 height 15
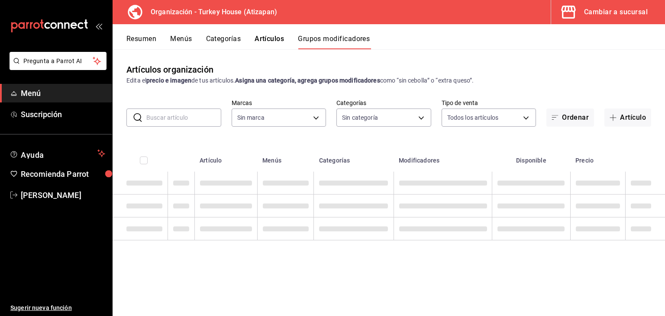
type input "8108edbe-a656-4630-811a-415a5d2e4954"
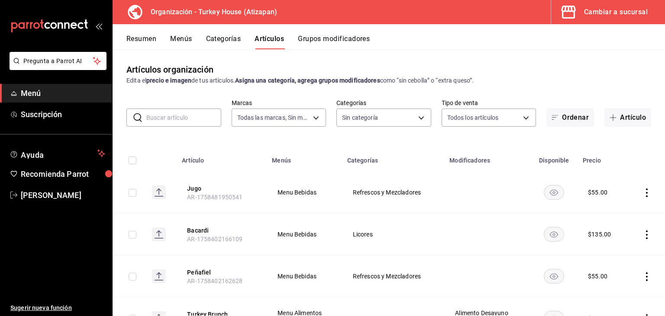
type input "9319bdb7-1f50-4704-a4c1-8c9f7e05364a,c5ac40cd-5fc5-4b60-8a6f-9609faecb531,75a59…"
click at [225, 37] on button "Categorías" at bounding box center [223, 42] width 35 height 15
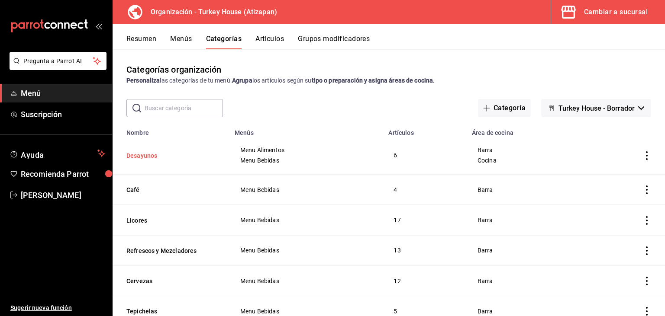
click at [147, 157] on button "Desayunos" at bounding box center [169, 155] width 87 height 9
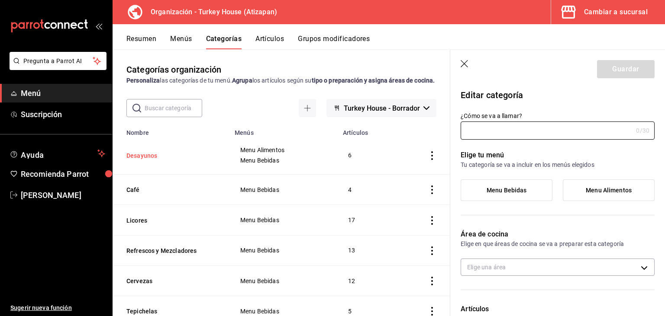
type input "Desayunos"
type input "395bf570-b760-4c2a-8d9f-3f6aa27f3278,65a02ff4-5a07-46df-bee9-68fae93bf04f"
radio input "false"
radio input "true"
type input "1757865645062"
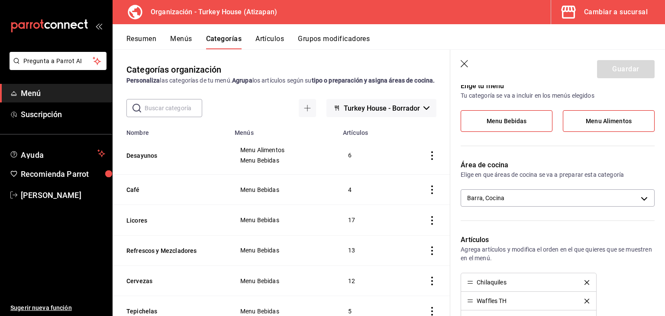
scroll to position [63, 0]
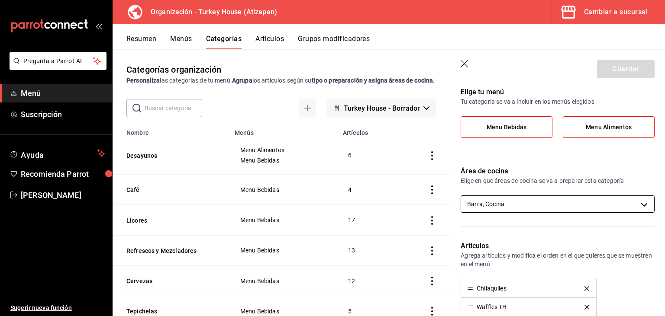
click at [642, 204] on body "Pregunta a Parrot AI Menú Suscripción Ayuda Recomienda Parrot Jonathan Fuentes …" at bounding box center [332, 158] width 665 height 316
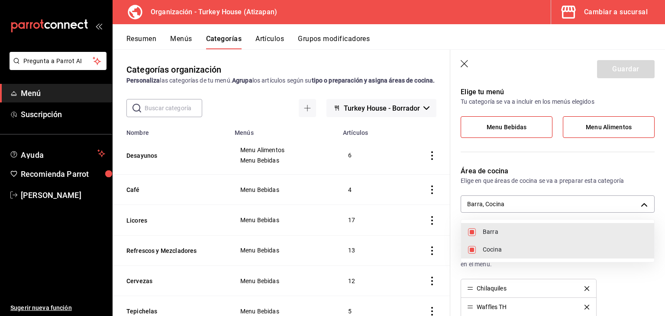
click at [473, 234] on input "checkbox" at bounding box center [472, 232] width 8 height 8
checkbox input "false"
type input "65a02ff4-5a07-46df-bee9-68fae93bf04f"
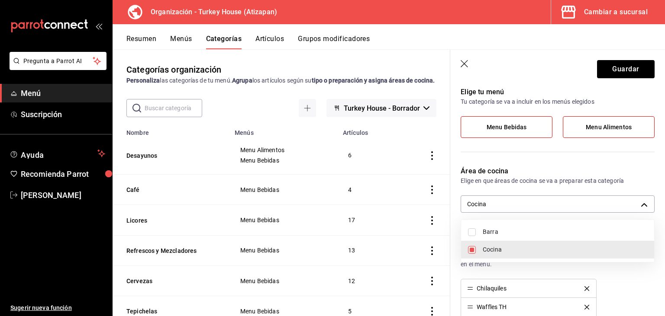
click at [598, 159] on div at bounding box center [332, 158] width 665 height 316
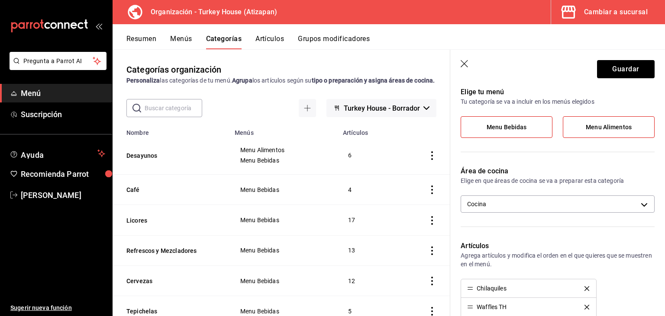
click at [527, 123] on label "Menu Bebidas" at bounding box center [506, 127] width 91 height 21
click at [0, 0] on input "Menu Bebidas" at bounding box center [0, 0] width 0 height 0
click at [625, 66] on button "Guardar" at bounding box center [626, 69] width 58 height 18
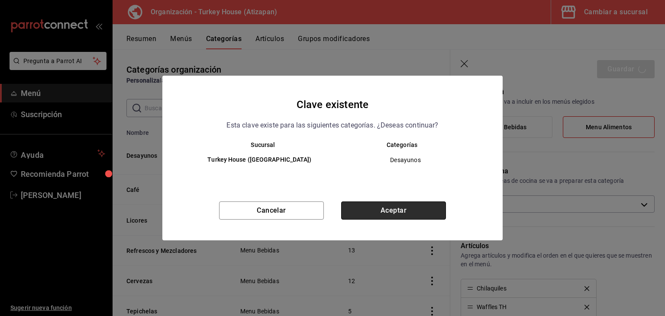
click at [402, 215] on button "Aceptar" at bounding box center [393, 211] width 105 height 18
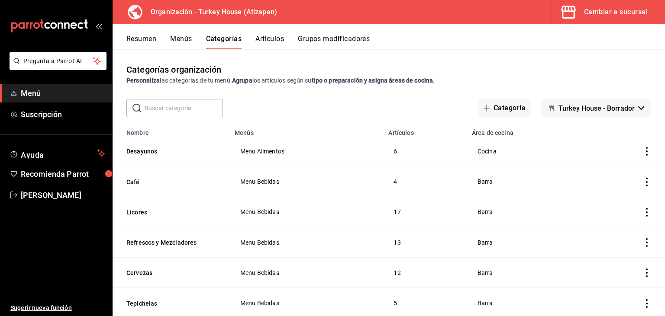
click at [276, 40] on button "Artículos" at bounding box center [269, 42] width 29 height 15
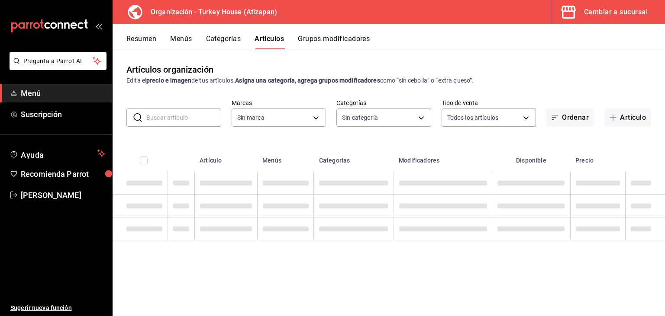
type input "8108edbe-a656-4630-811a-415a5d2e4954"
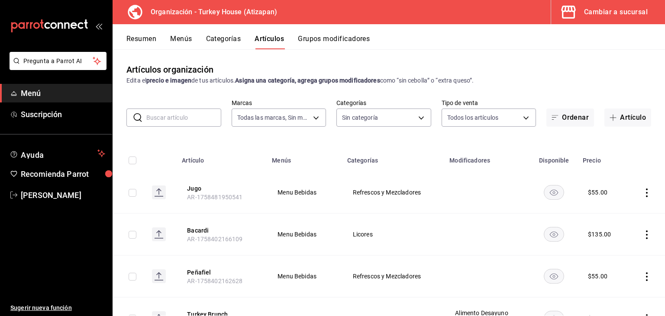
type input "9319bdb7-1f50-4704-a4c1-8c9f7e05364a,c5ac40cd-5fc5-4b60-8a6f-9609faecb531,75a59…"
click at [193, 189] on button "Jugo" at bounding box center [221, 188] width 69 height 9
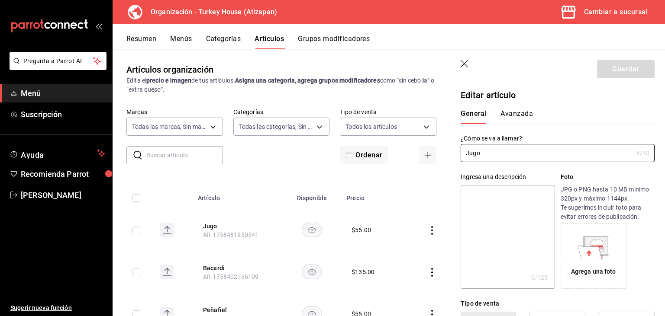
type input "$55.00"
radio input "false"
radio input "true"
click at [214, 268] on button "Bacardi" at bounding box center [237, 268] width 69 height 9
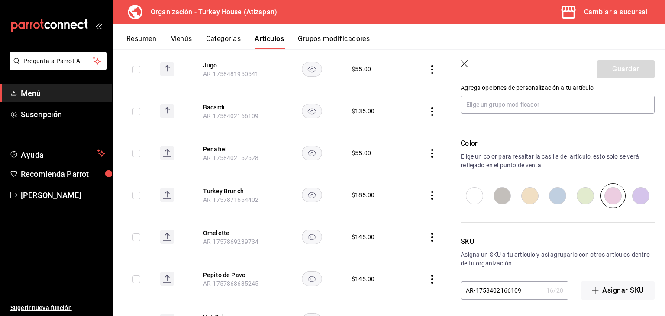
scroll to position [162, 0]
click at [235, 190] on button "Turkey Brunch" at bounding box center [237, 190] width 69 height 9
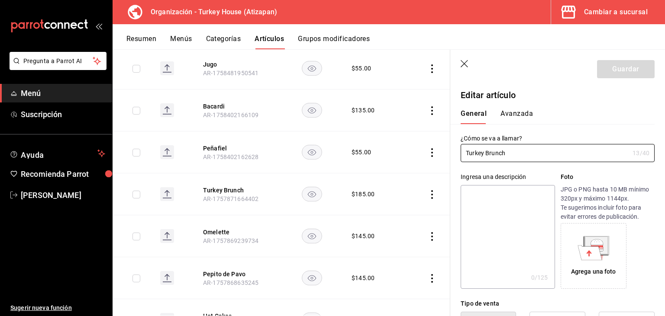
type input "$185.00"
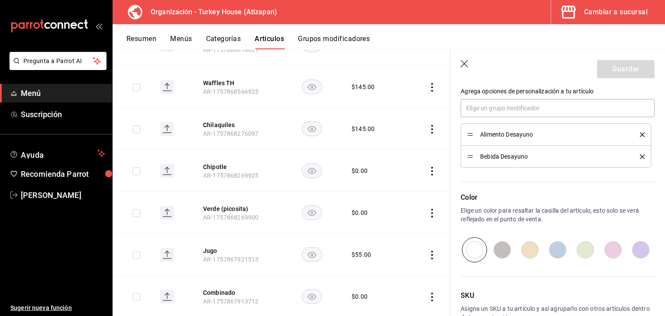
scroll to position [437, 0]
click at [218, 166] on button "Chipotle" at bounding box center [237, 166] width 69 height 9
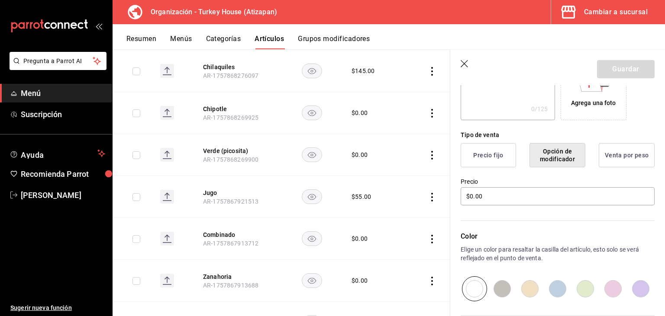
scroll to position [495, 0]
click at [222, 235] on button "Combinado" at bounding box center [237, 234] width 69 height 9
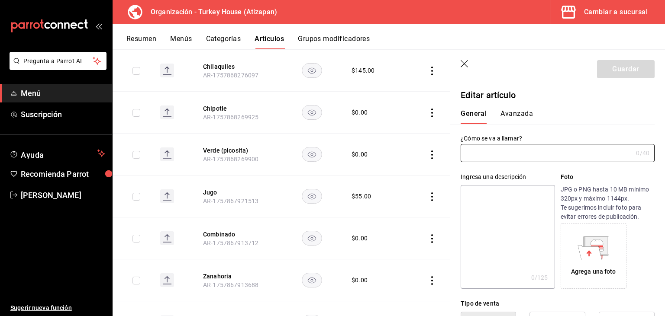
type input "Combinado"
type input "AR-1757867913712"
type input "$0.00"
click at [524, 115] on button "Avanzada" at bounding box center [516, 116] width 32 height 15
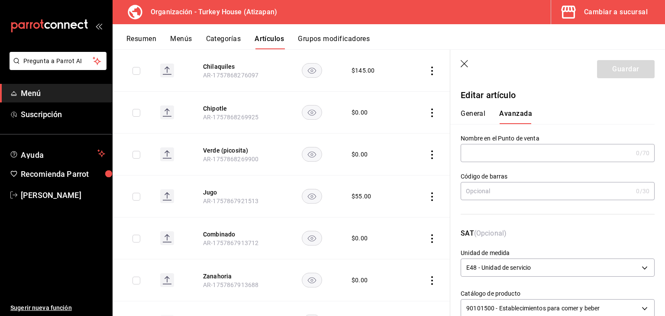
scroll to position [21, 0]
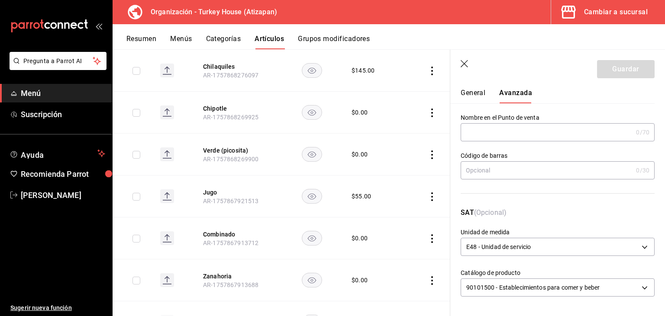
click at [475, 92] on button "General" at bounding box center [472, 96] width 25 height 15
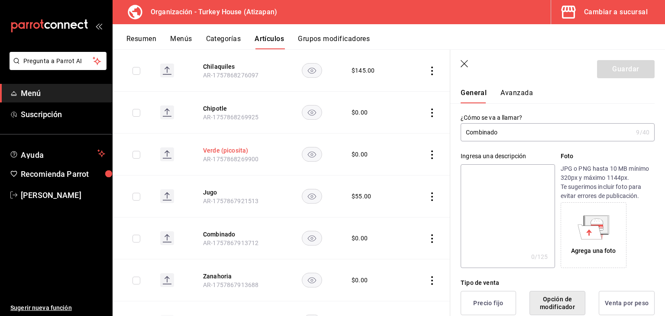
click at [224, 150] on button "Verde (picosita)" at bounding box center [237, 150] width 69 height 9
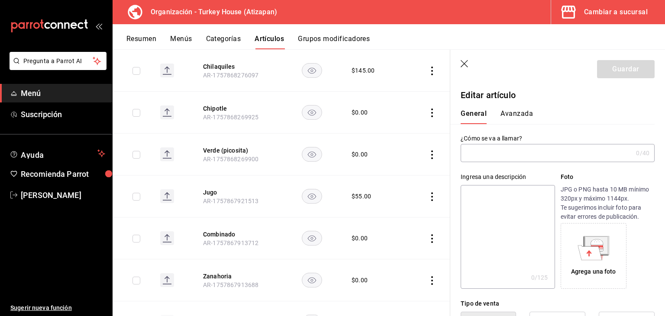
type input "Verde (picosita)"
type input "$0.00"
type input "AR-1757868269900"
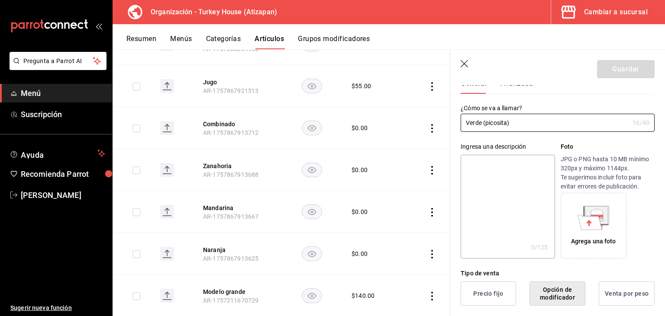
scroll to position [606, 0]
click at [219, 165] on button "Zanahoria" at bounding box center [237, 165] width 69 height 9
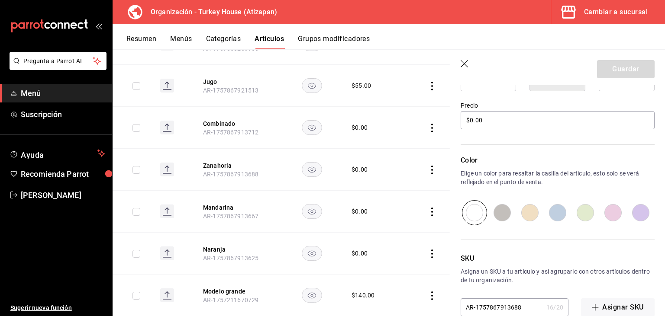
scroll to position [262, 0]
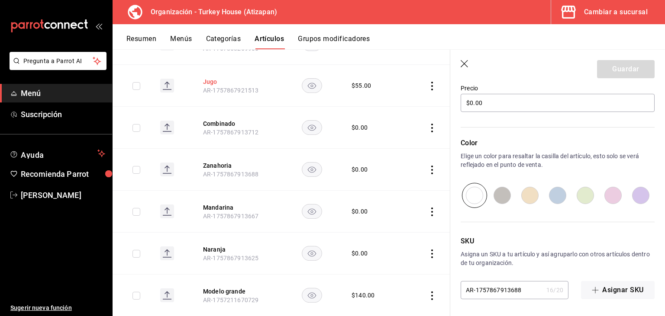
click at [212, 82] on button "Jugo" at bounding box center [237, 81] width 69 height 9
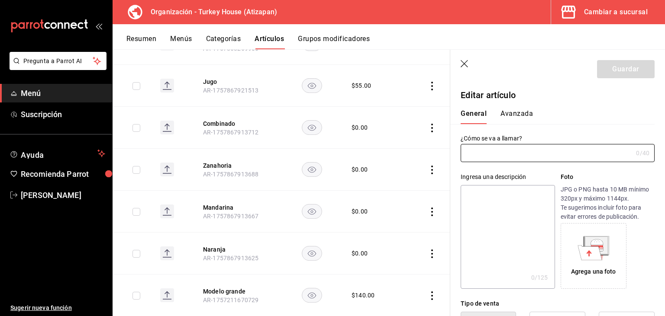
type input "Jugo"
type input "$55.00"
type input "AR-1757867921513"
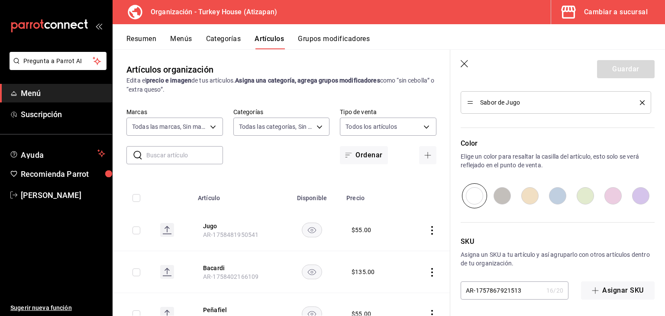
click at [186, 157] on input "text" at bounding box center [184, 155] width 77 height 17
click at [466, 69] on header "Guardar" at bounding box center [557, 67] width 215 height 35
click at [463, 64] on icon "button" at bounding box center [464, 64] width 9 height 9
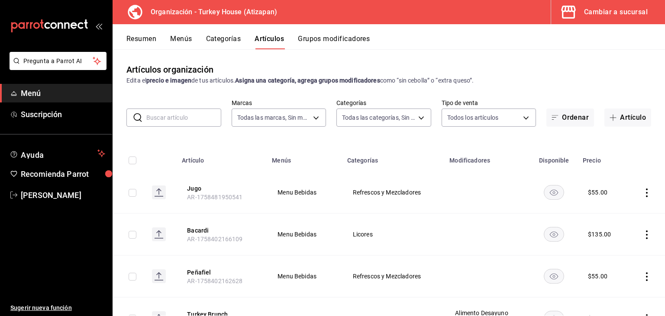
click at [194, 119] on input "text" at bounding box center [183, 117] width 75 height 17
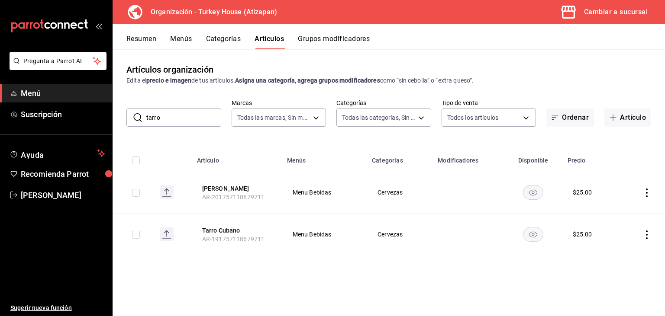
type input "tarro"
click at [165, 119] on input "tarro" at bounding box center [183, 117] width 75 height 17
click at [227, 188] on button "[PERSON_NAME]" at bounding box center [236, 188] width 69 height 9
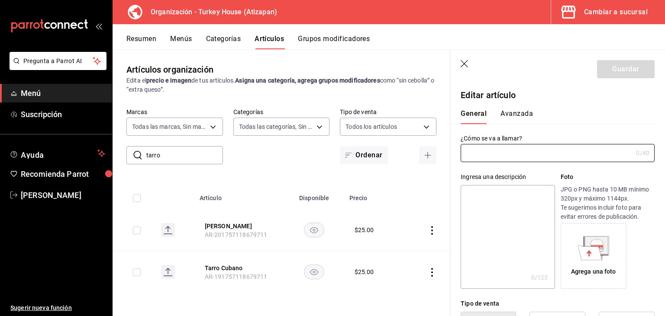
type input "[PERSON_NAME]"
type input "AR-201757118679711"
type input "$25.00"
drag, startPoint x: 172, startPoint y: 154, endPoint x: 125, endPoint y: 148, distance: 47.0
click at [146, 148] on input "tarro" at bounding box center [184, 155] width 77 height 17
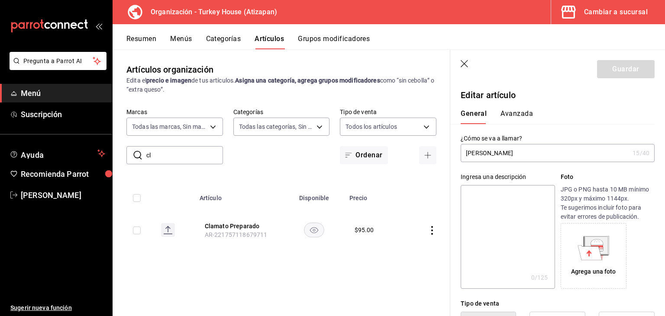
type input "c"
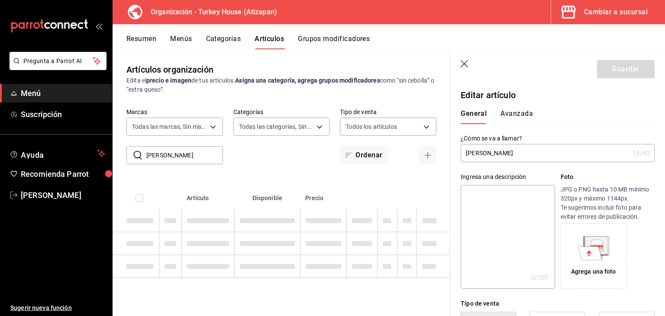
type input "tarro"
click at [465, 64] on icon "button" at bounding box center [464, 64] width 9 height 9
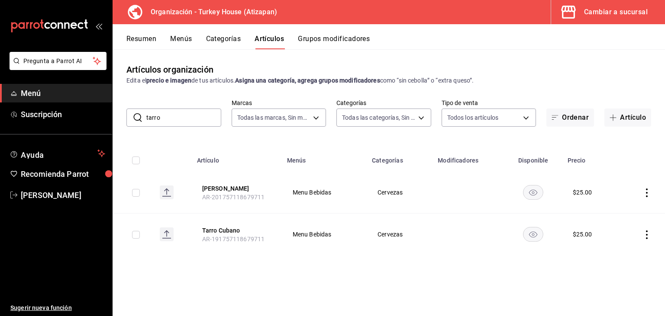
click at [185, 39] on button "Menús" at bounding box center [181, 42] width 22 height 15
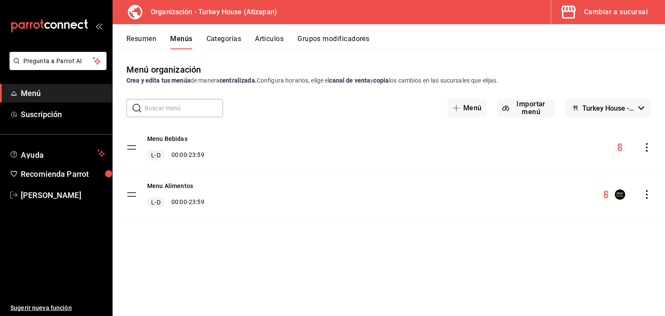
click at [649, 149] on icon "actions" at bounding box center [646, 147] width 9 height 9
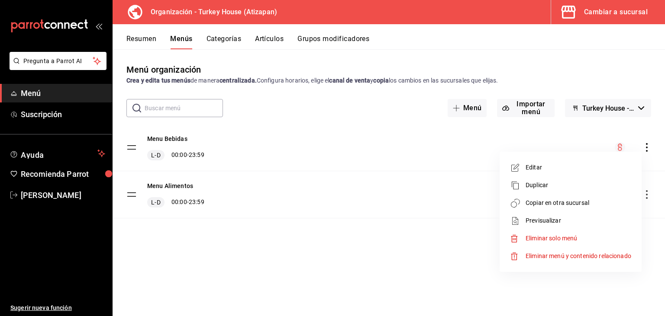
click at [545, 219] on span "Previsualizar" at bounding box center [578, 220] width 106 height 9
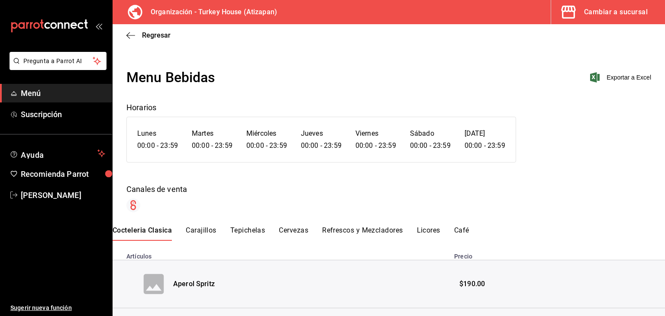
scroll to position [61, 0]
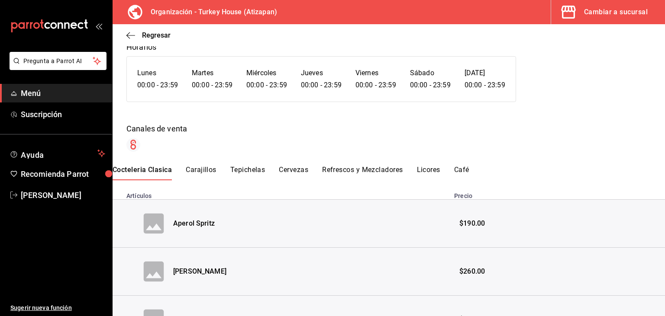
click at [299, 170] on button "Cervezas" at bounding box center [293, 173] width 29 height 15
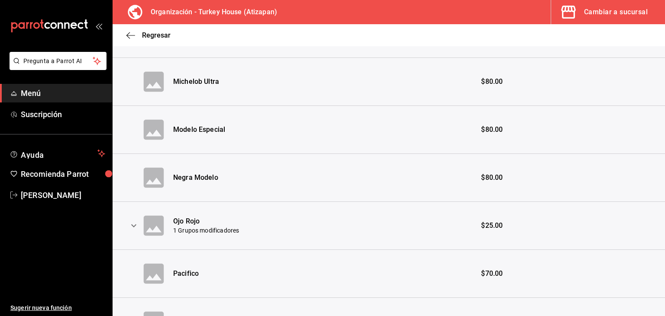
scroll to position [395, 0]
click at [131, 226] on icon "expand row" at bounding box center [134, 225] width 10 height 10
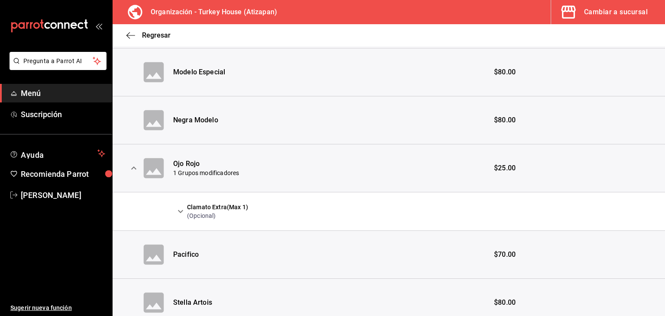
scroll to position [457, 0]
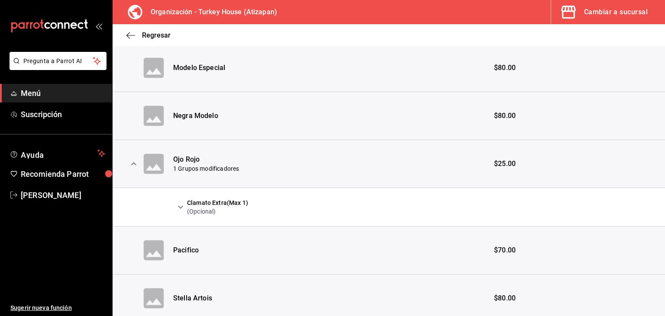
click at [180, 206] on icon "expand row" at bounding box center [180, 207] width 10 height 10
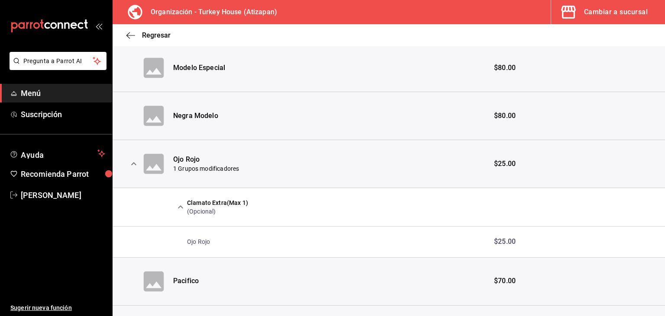
click at [180, 206] on icon "expand row" at bounding box center [180, 207] width 10 height 10
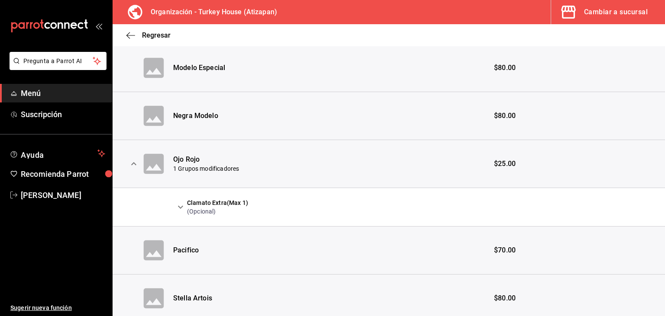
click at [132, 161] on icon "expand row" at bounding box center [134, 164] width 10 height 10
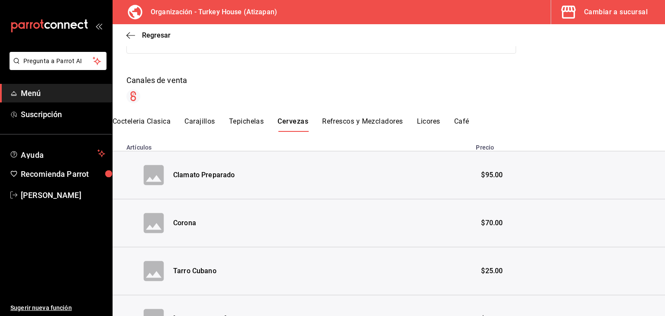
scroll to position [109, 0]
click at [129, 34] on icon "button" at bounding box center [130, 36] width 9 height 8
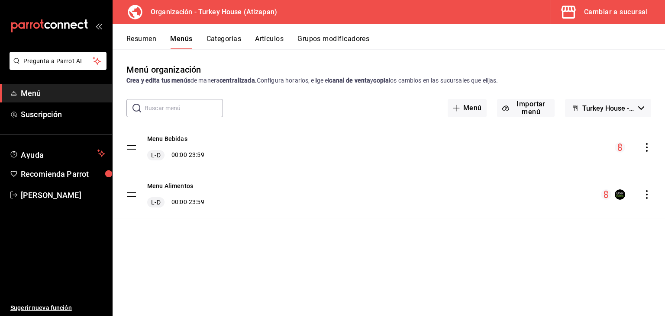
click at [277, 39] on button "Artículos" at bounding box center [269, 42] width 29 height 15
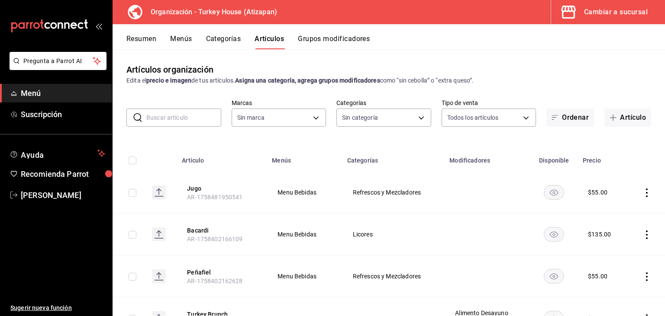
type input "9319bdb7-1f50-4704-a4c1-8c9f7e05364a,c5ac40cd-5fc5-4b60-8a6f-9609faecb531,75a59…"
click at [170, 120] on input "text" at bounding box center [183, 117] width 75 height 17
type input "8108edbe-a656-4630-811a-415a5d2e4954"
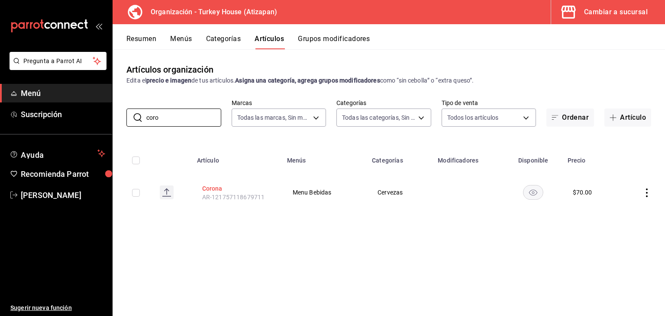
type input "coro"
click at [209, 188] on button "Corona" at bounding box center [236, 188] width 69 height 9
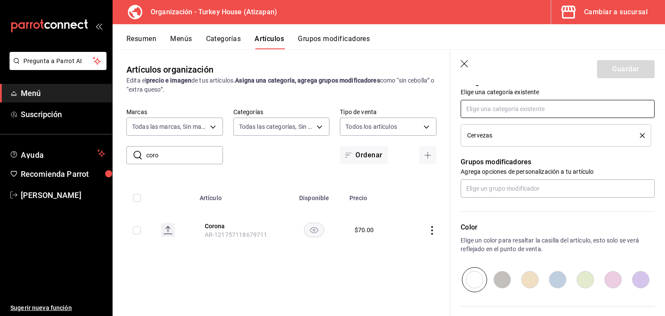
scroll to position [320, 0]
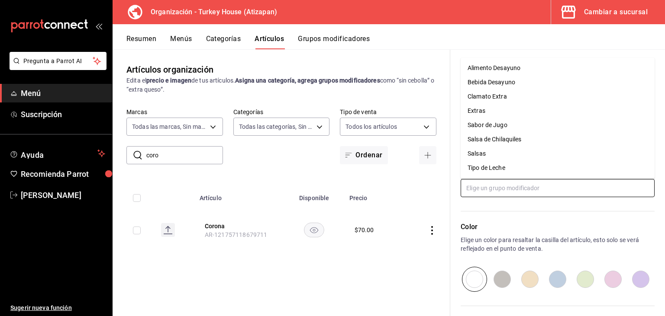
click at [537, 191] on input "text" at bounding box center [557, 188] width 194 height 18
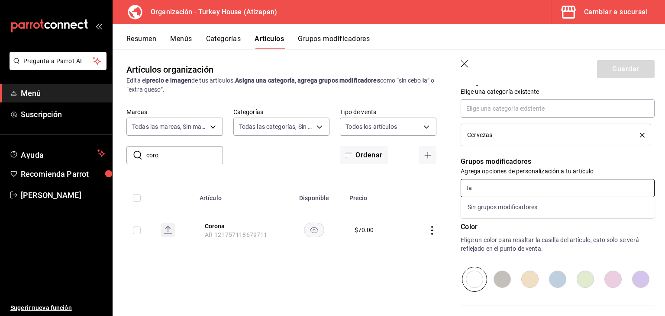
type input "t"
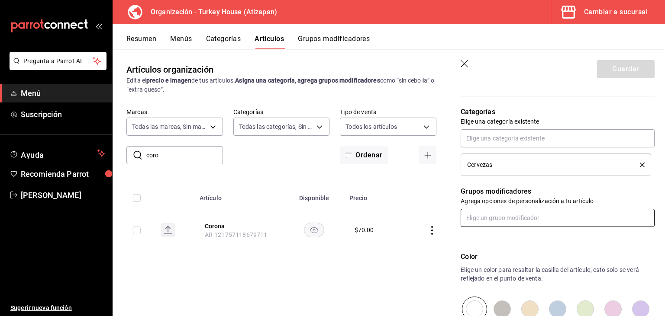
scroll to position [289, 0]
click at [329, 38] on button "Grupos modificadores" at bounding box center [334, 42] width 72 height 15
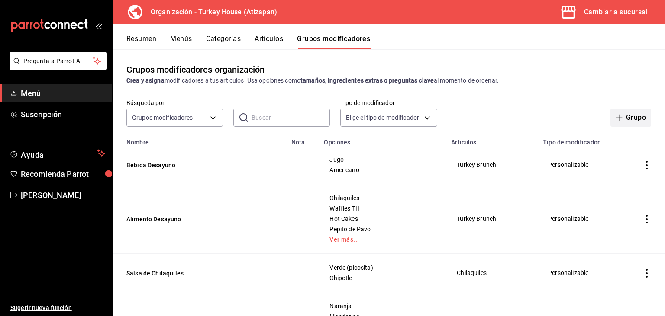
click at [632, 123] on button "Grupo" at bounding box center [630, 118] width 41 height 18
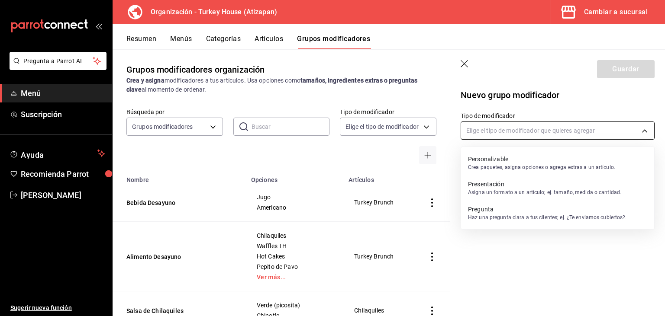
click at [562, 127] on body "Pregunta a Parrot AI Menú Suscripción Ayuda Recomienda Parrot Jonathan Fuentes …" at bounding box center [332, 158] width 665 height 316
click at [493, 128] on div at bounding box center [332, 158] width 665 height 316
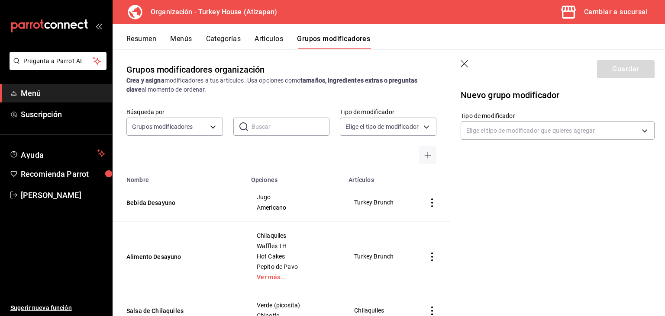
click at [493, 128] on body "Pregunta a Parrot AI Menú Suscripción Ayuda Recomienda Parrot Jonathan Fuentes …" at bounding box center [332, 158] width 665 height 316
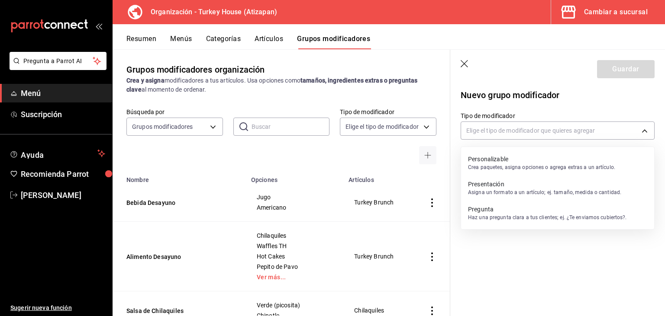
click at [494, 163] on p "Personalizable" at bounding box center [541, 159] width 147 height 9
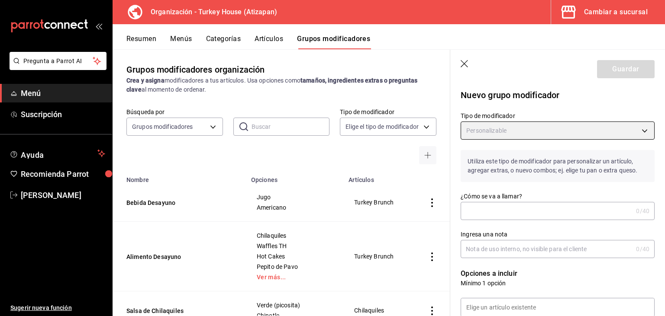
type input "CUSTOMIZABLE"
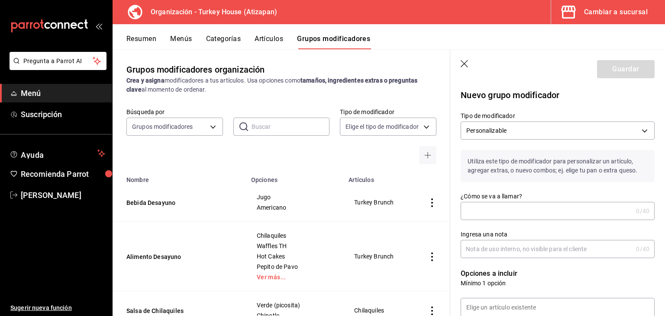
click at [510, 210] on input "¿Cómo se va a llamar?" at bounding box center [546, 211] width 172 height 17
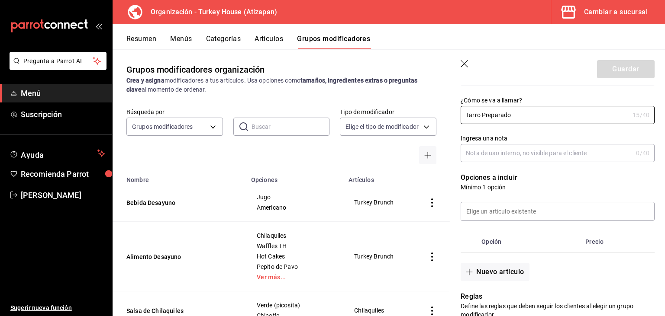
scroll to position [101, 0]
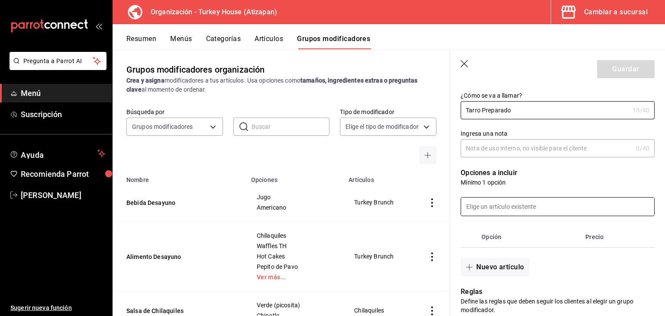
type input "Tarro Preparado"
click at [510, 206] on input at bounding box center [557, 207] width 193 height 18
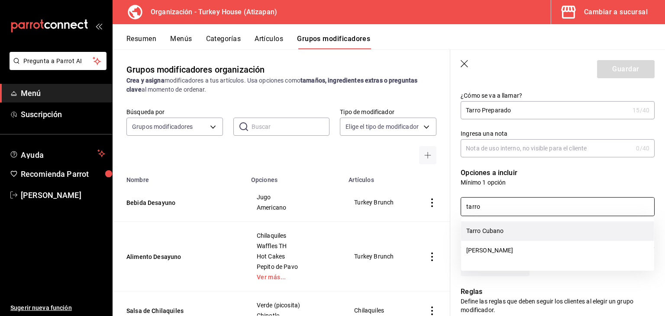
click at [489, 230] on li "Tarro Cubano" at bounding box center [557, 231] width 193 height 19
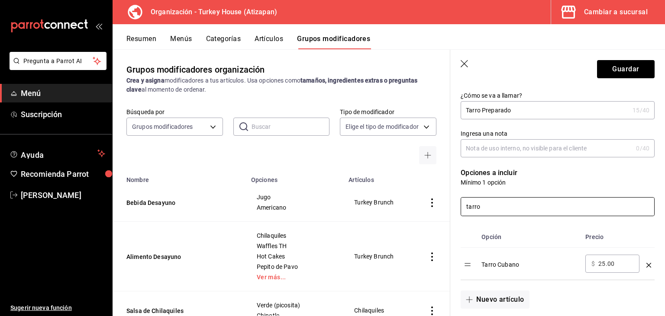
click at [503, 205] on input "tarro" at bounding box center [557, 207] width 193 height 18
type input "tarro"
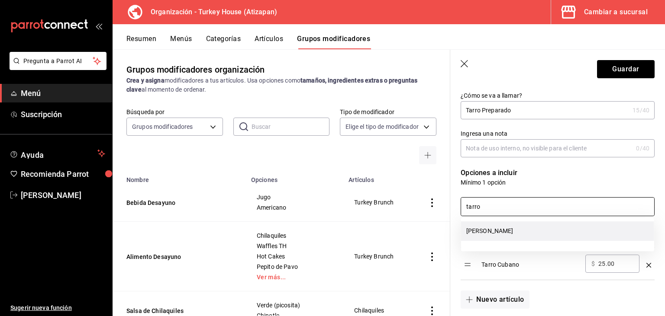
click at [482, 232] on li "[PERSON_NAME]" at bounding box center [557, 231] width 193 height 19
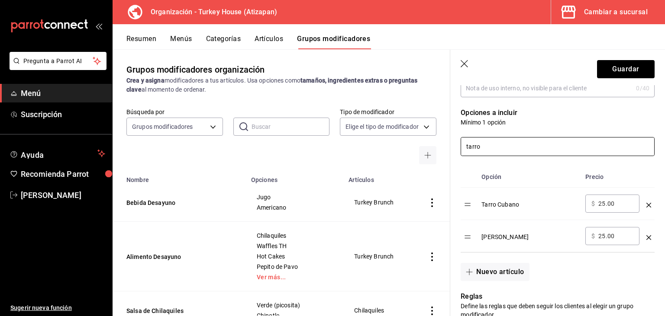
scroll to position [164, 0]
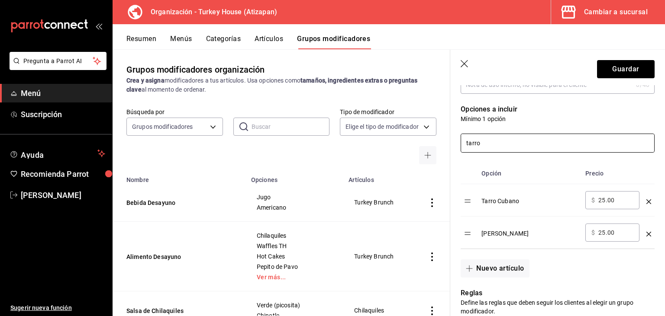
click at [480, 145] on input "tarro" at bounding box center [557, 143] width 193 height 18
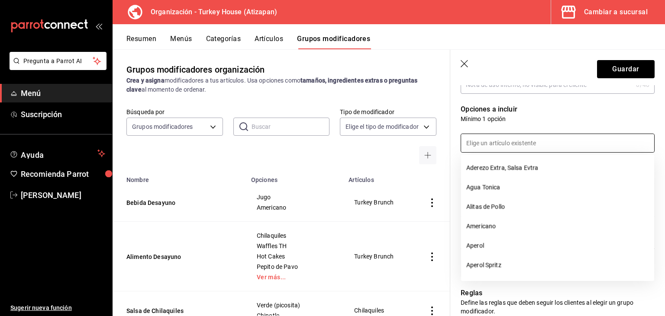
click at [555, 122] on p "Mínimo 1 opción" at bounding box center [557, 119] width 194 height 9
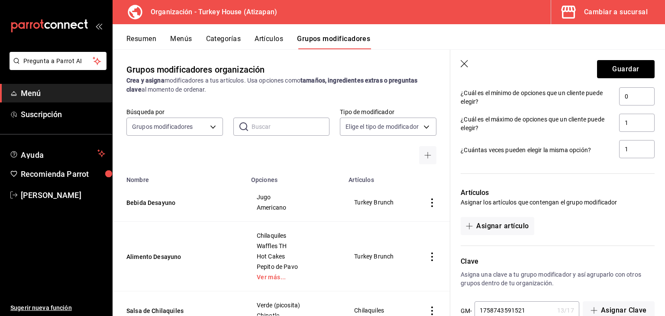
scroll to position [441, 0]
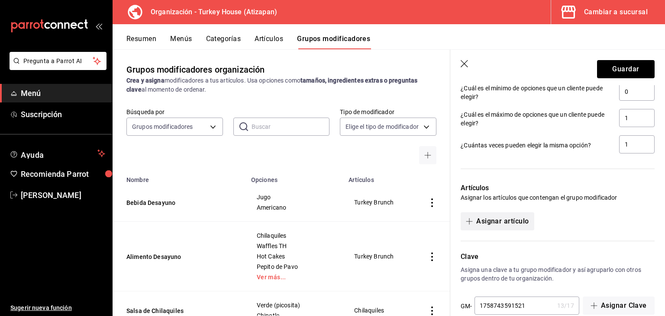
click at [491, 219] on button "Asignar artículo" at bounding box center [496, 221] width 73 height 18
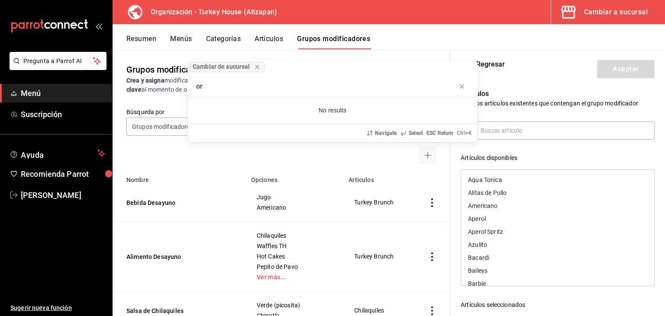
type input "o"
type input "coro"
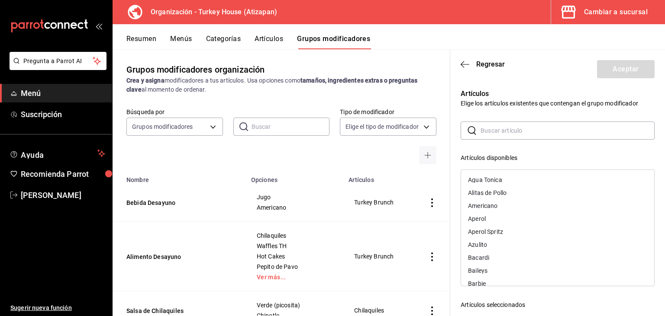
click at [522, 131] on input "text" at bounding box center [567, 130] width 174 height 17
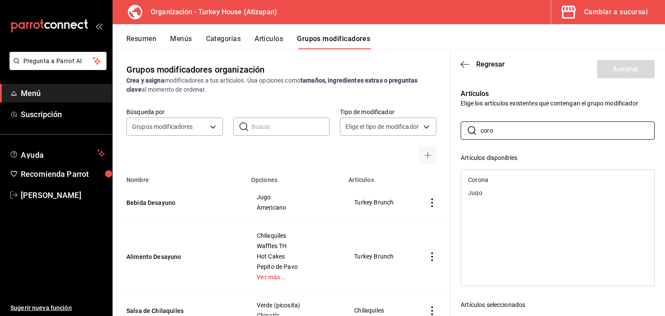
type input "coro"
click at [479, 181] on div "Corona" at bounding box center [478, 180] width 20 height 6
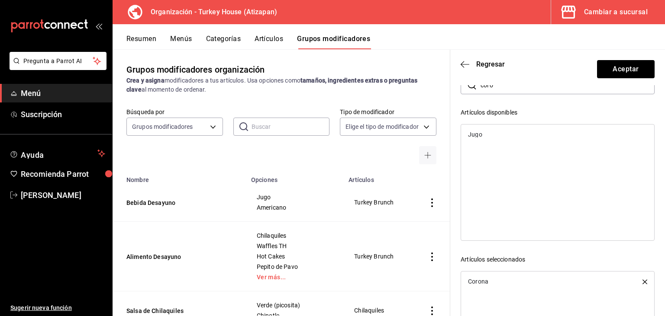
scroll to position [39, 0]
click at [508, 95] on input "coro" at bounding box center [567, 91] width 174 height 17
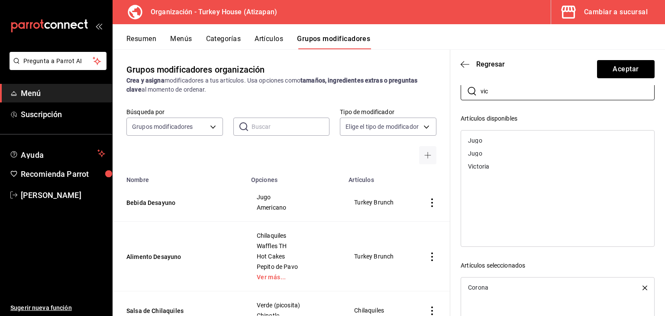
type input "vic"
click at [478, 167] on div "Victoria" at bounding box center [478, 167] width 21 height 6
click at [491, 92] on input "vic" at bounding box center [567, 91] width 174 height 17
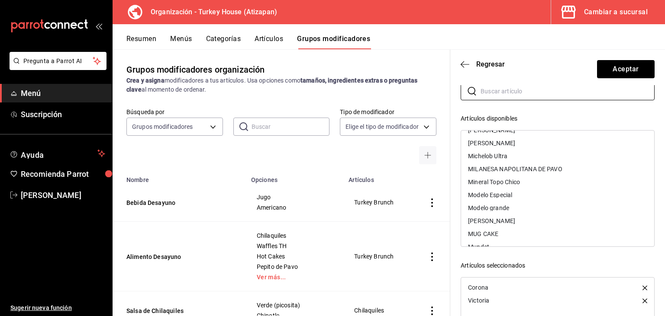
scroll to position [777, 0]
click at [486, 183] on div "Mineral Topo Chico" at bounding box center [494, 181] width 52 height 6
click at [486, 183] on div "Modelo Especial" at bounding box center [490, 181] width 44 height 6
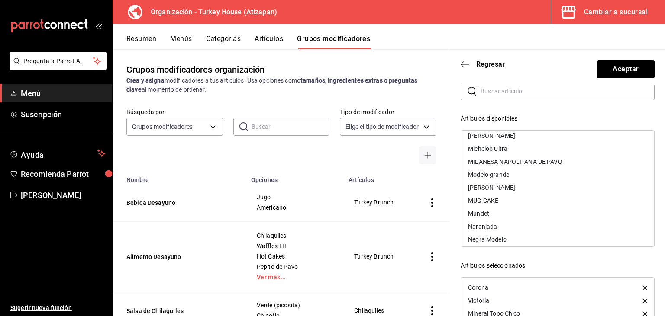
scroll to position [786, 0]
click at [489, 171] on div "Modelo grande" at bounding box center [488, 173] width 41 height 6
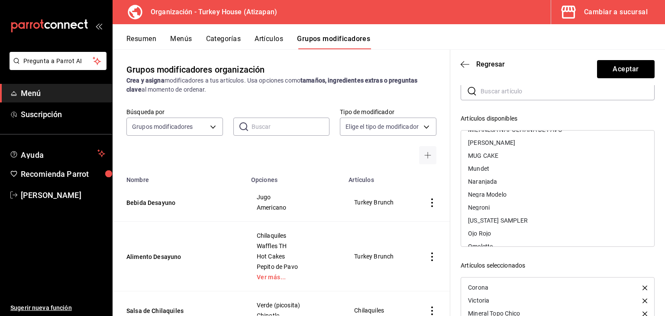
scroll to position [816, 0]
click at [486, 196] on div "Negra Modelo" at bounding box center [487, 194] width 39 height 6
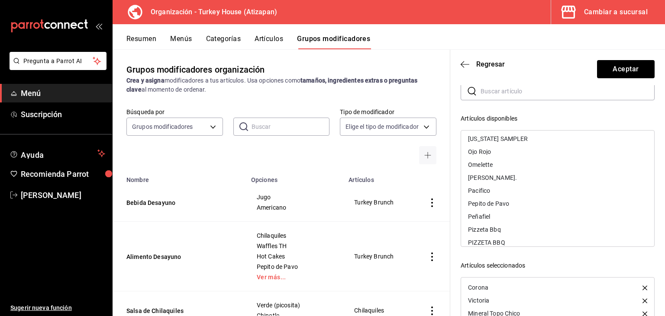
scroll to position [888, 0]
click at [482, 181] on div "Pacifico" at bounding box center [557, 187] width 193 height 13
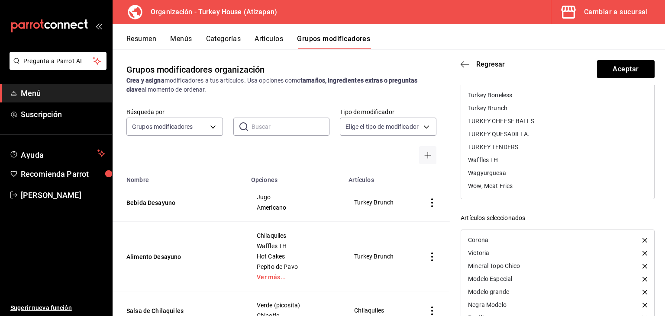
scroll to position [132, 0]
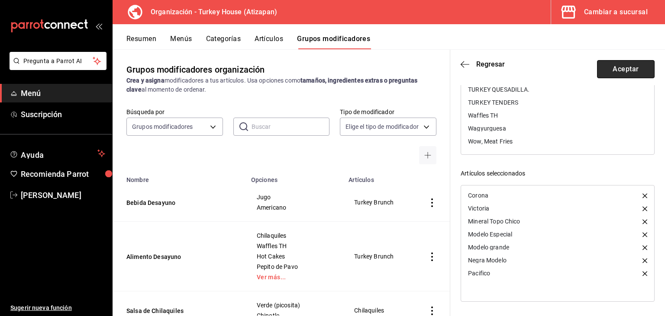
click at [626, 69] on button "Aceptar" at bounding box center [626, 69] width 58 height 18
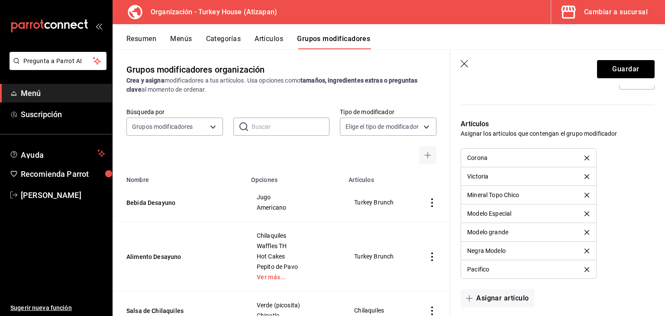
scroll to position [507, 0]
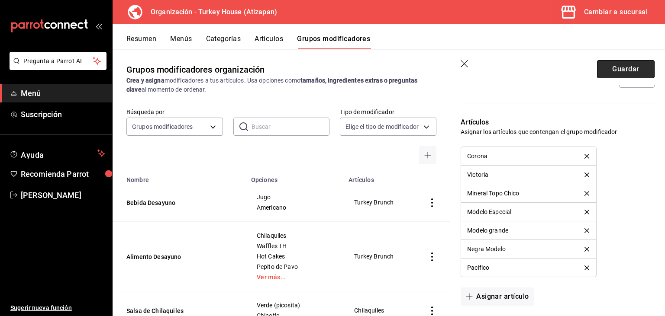
click at [630, 71] on button "Guardar" at bounding box center [626, 69] width 58 height 18
